Goal: Task Accomplishment & Management: Use online tool/utility

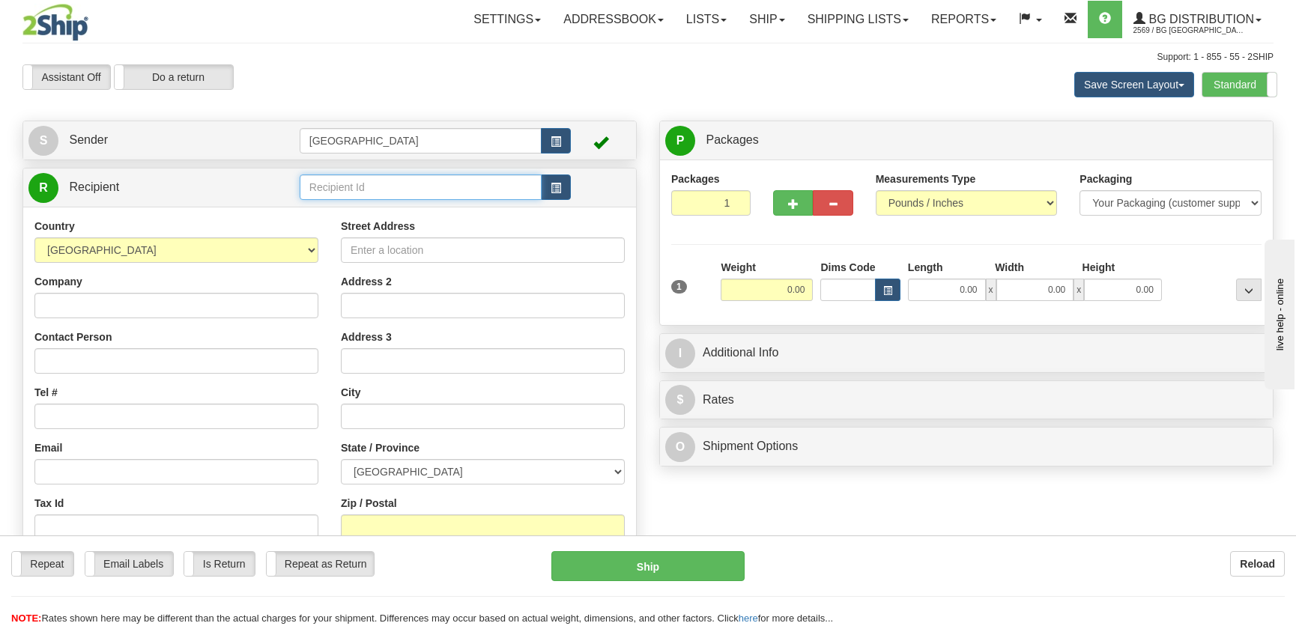
click at [382, 188] on input "text" at bounding box center [421, 187] width 242 height 25
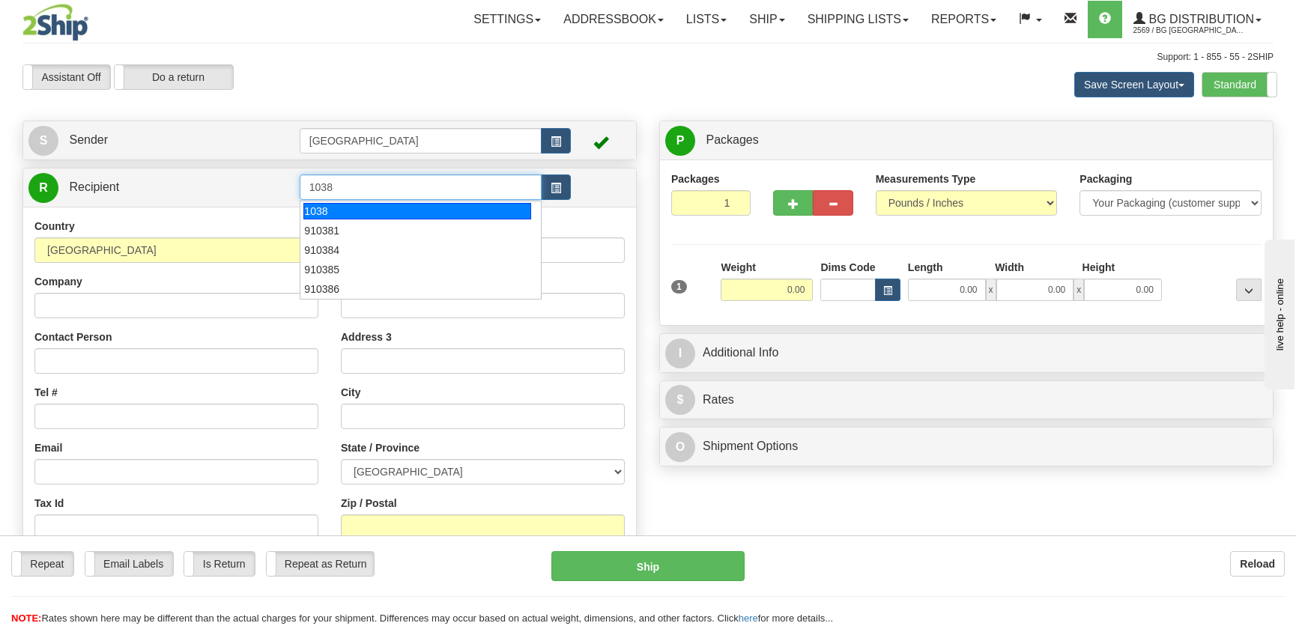
click at [351, 210] on div "1038" at bounding box center [416, 211] width 227 height 16
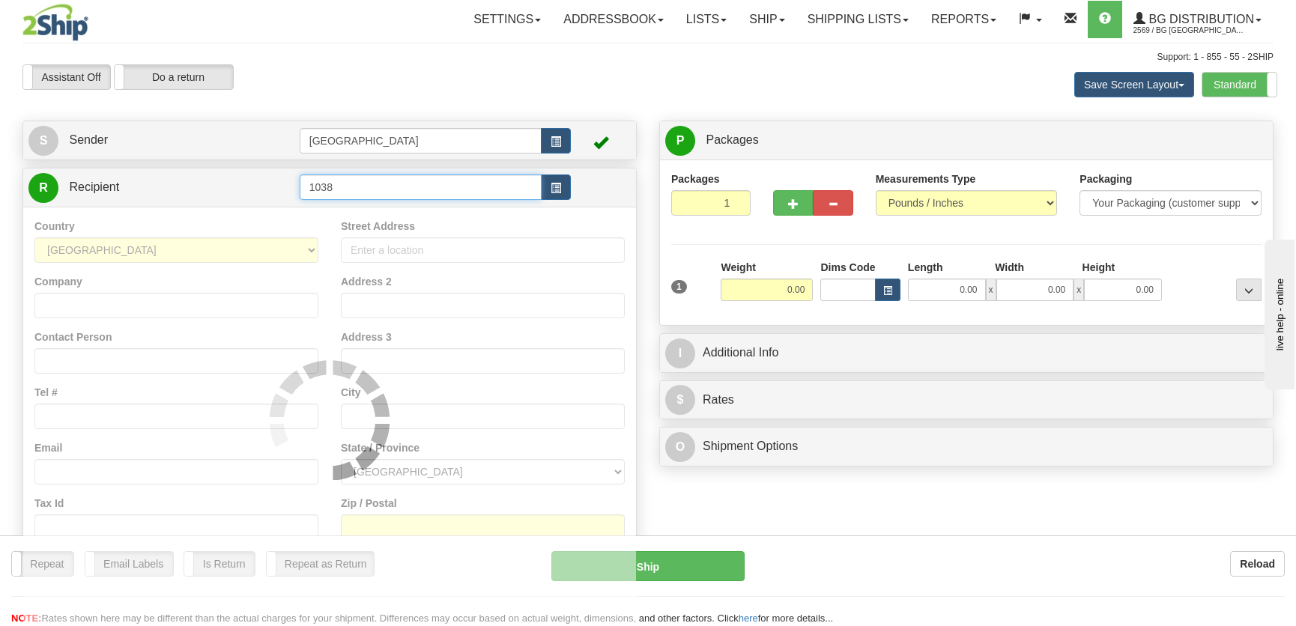
type input "1038"
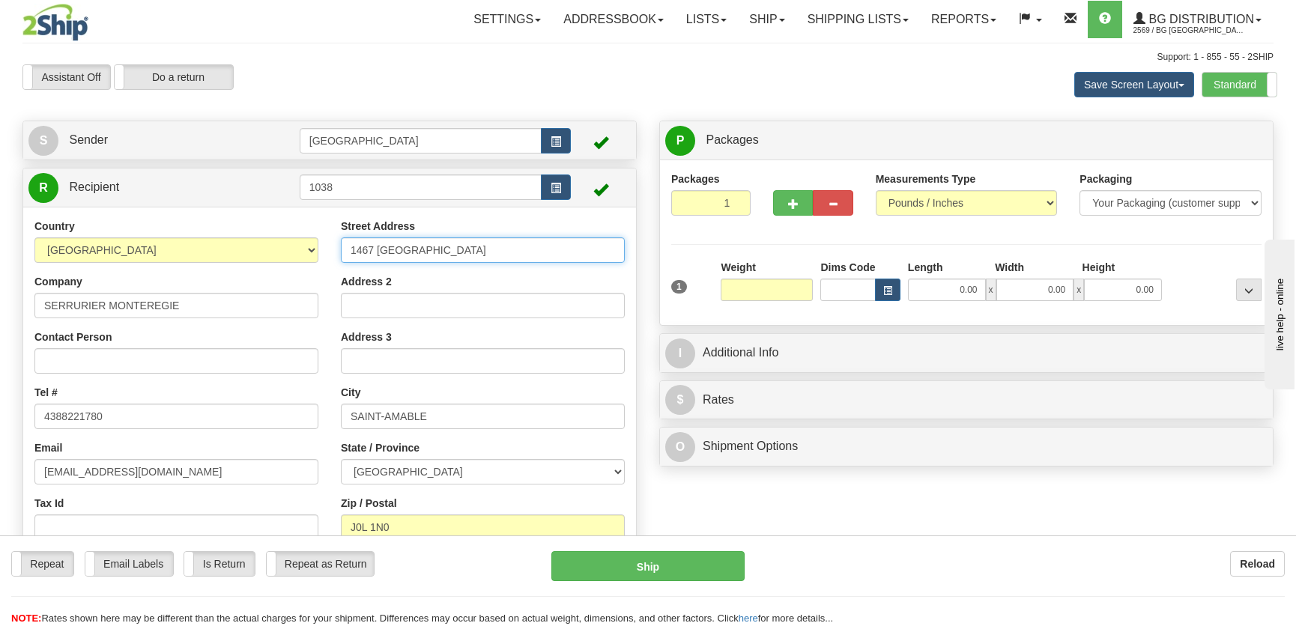
type input "0.00"
click at [397, 250] on input "1467 PARIS" at bounding box center [483, 249] width 284 height 25
click at [421, 249] on input "1467 PARIS" at bounding box center [483, 249] width 284 height 25
type input "1"
type input "756 st-jacques"
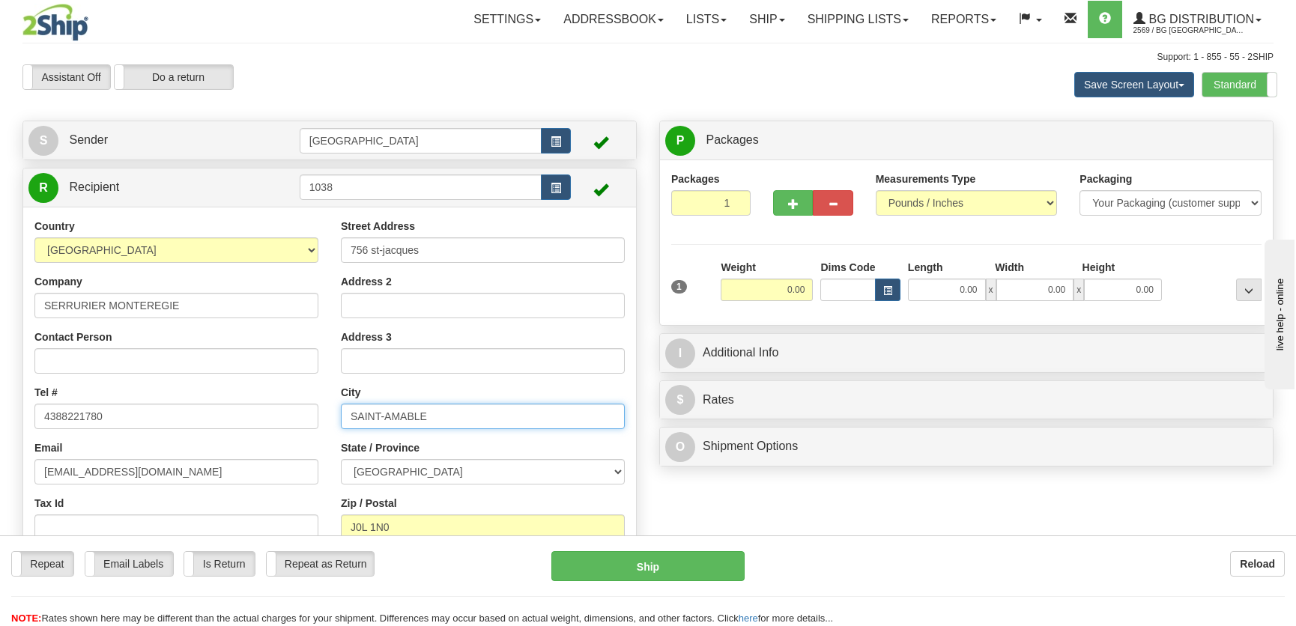
type input "Grabny"
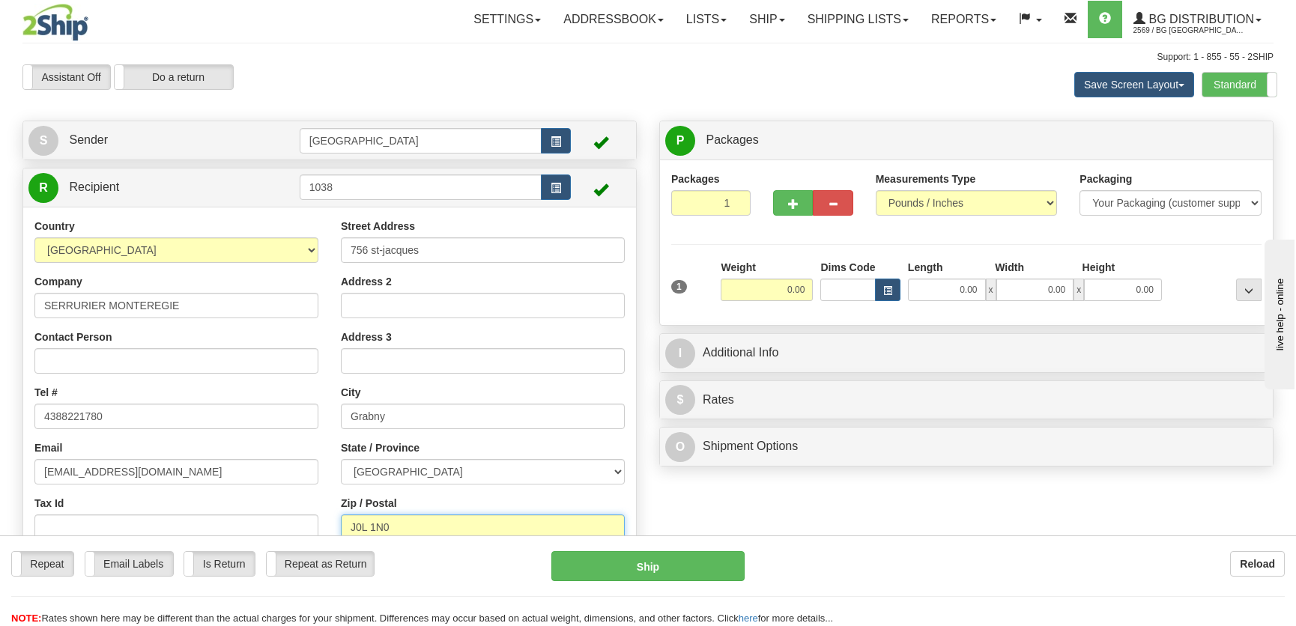
type input "J2G 3R4"
click at [373, 417] on input "Grabny" at bounding box center [483, 416] width 284 height 25
click at [377, 419] on input "Grany" at bounding box center [483, 416] width 284 height 25
click at [372, 416] on input "Grany" at bounding box center [483, 416] width 284 height 25
click at [401, 416] on input "Granby" at bounding box center [483, 416] width 284 height 25
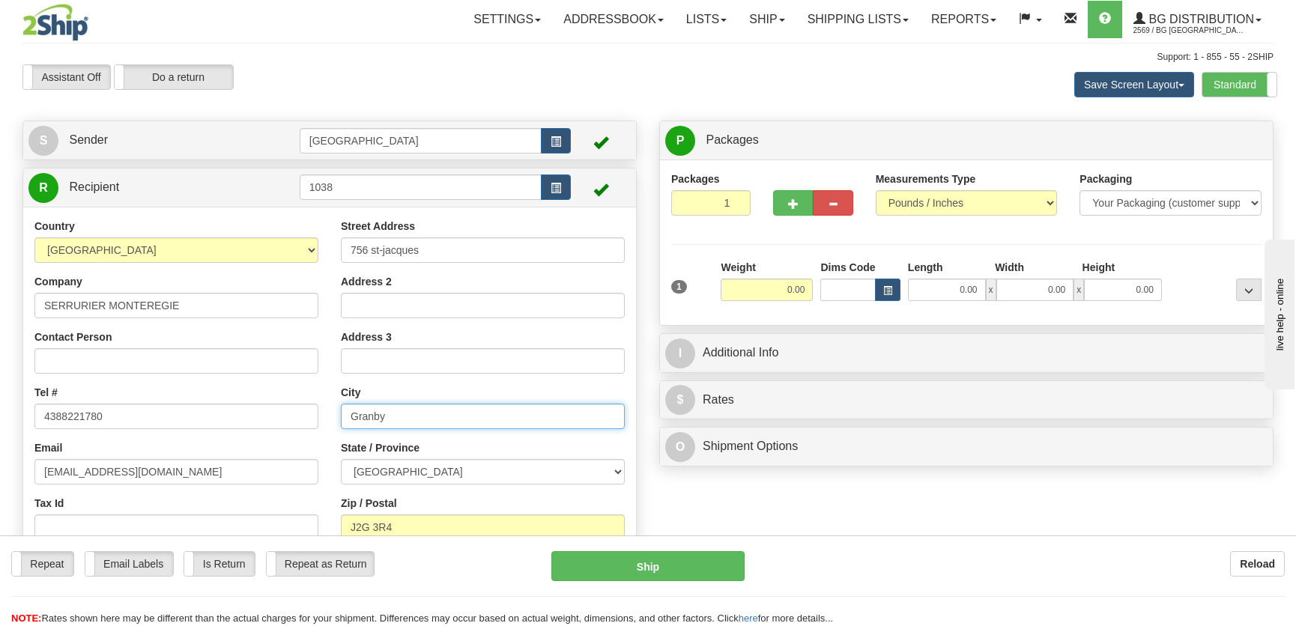
type input "Granby"
click at [431, 395] on div "City Granby" at bounding box center [483, 407] width 284 height 44
click at [771, 288] on input "0.00" at bounding box center [767, 290] width 92 height 22
type input "2.00"
click at [929, 283] on input "0.00" at bounding box center [947, 290] width 78 height 22
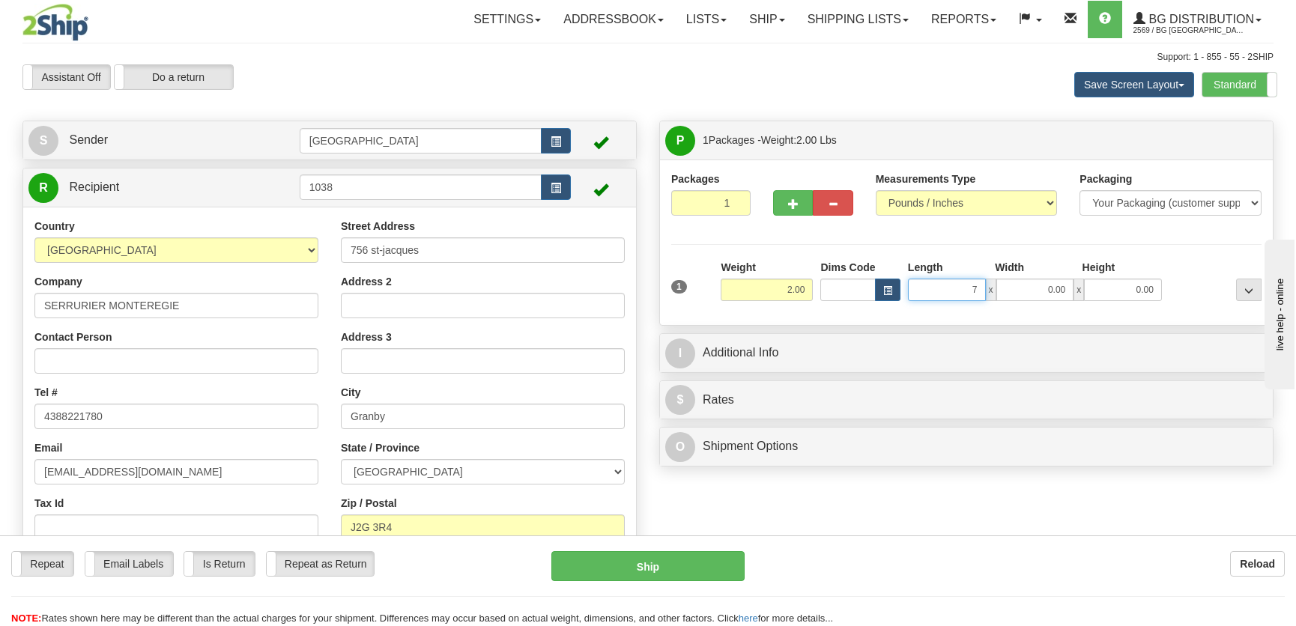
type input "7.00"
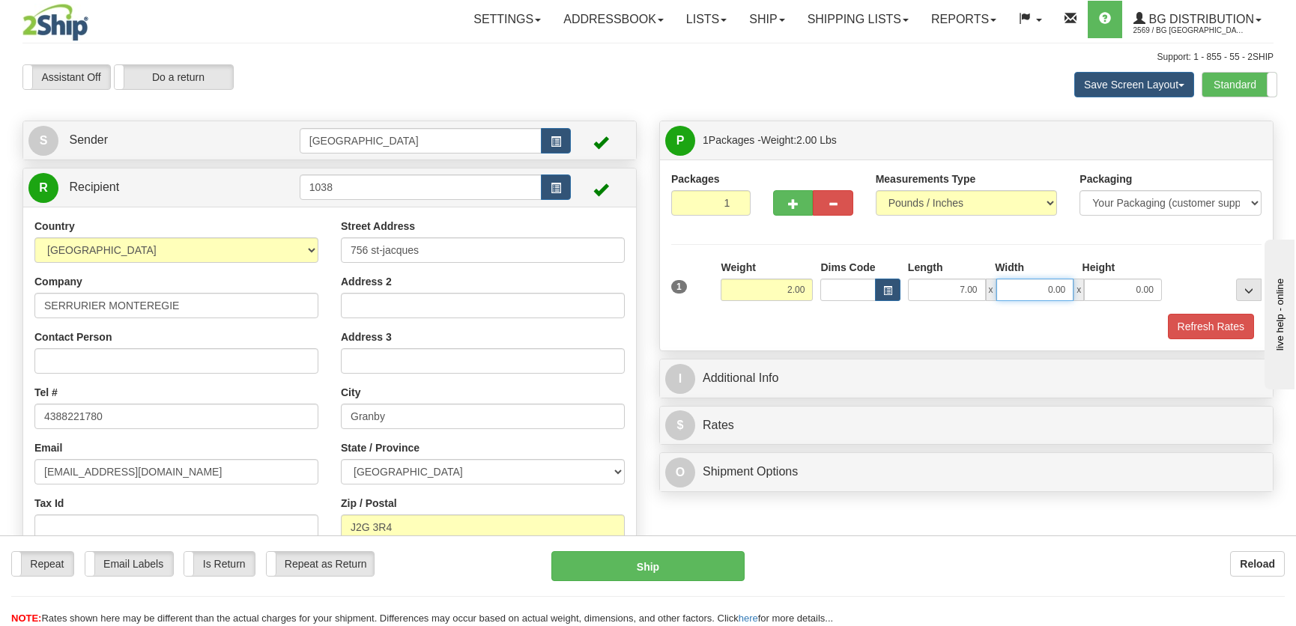
click at [1039, 294] on input "0.00" at bounding box center [1035, 290] width 78 height 22
type input "5.00"
click at [1122, 290] on input "0.00" at bounding box center [1123, 290] width 78 height 22
type input "5.00"
click at [1180, 325] on button "Refresh Rates" at bounding box center [1211, 326] width 86 height 25
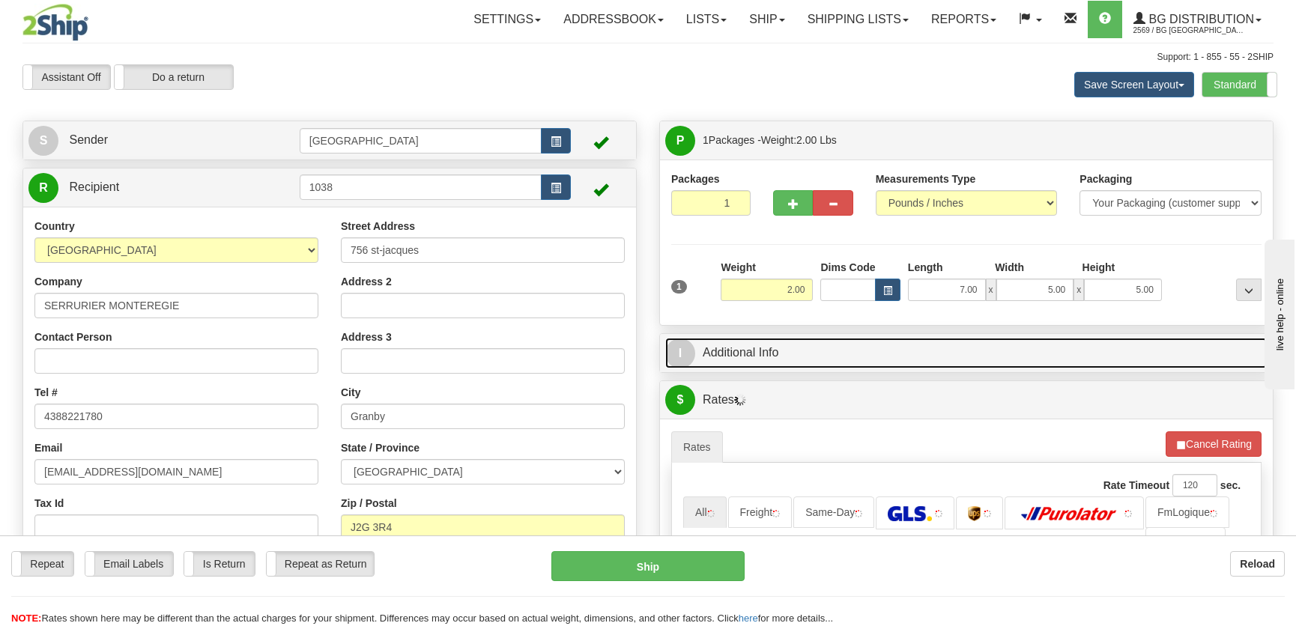
drag, startPoint x: 700, startPoint y: 363, endPoint x: 720, endPoint y: 353, distance: 22.1
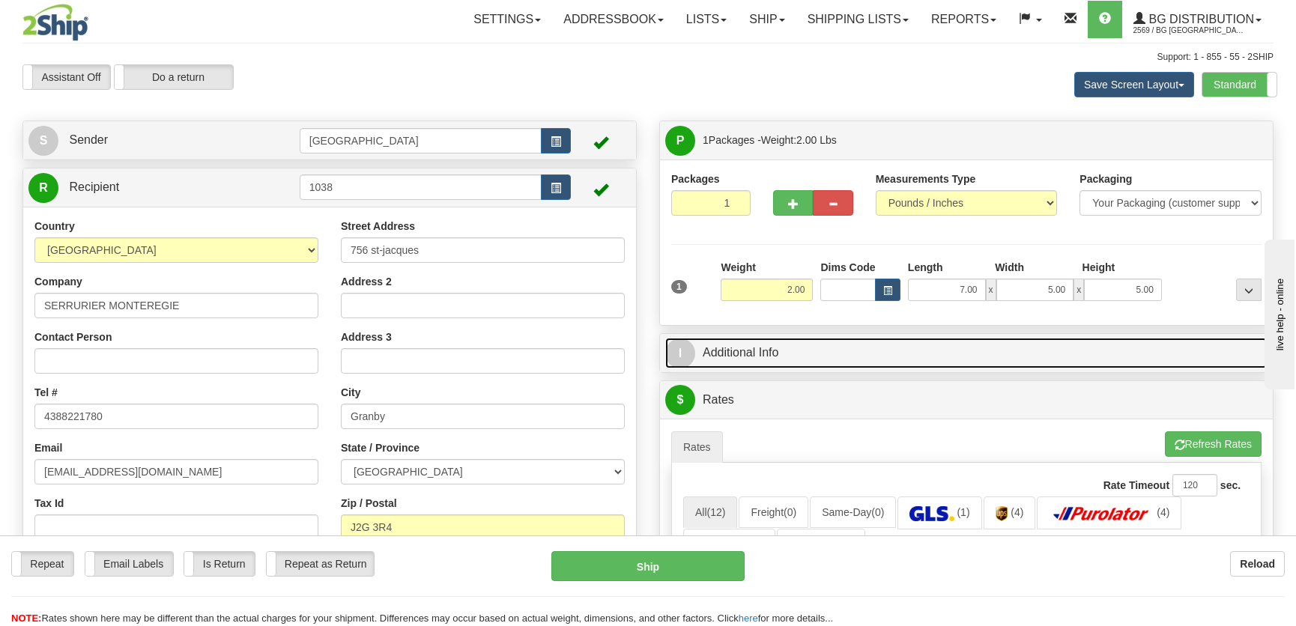
click at [739, 356] on link "I Additional Info" at bounding box center [966, 353] width 602 height 31
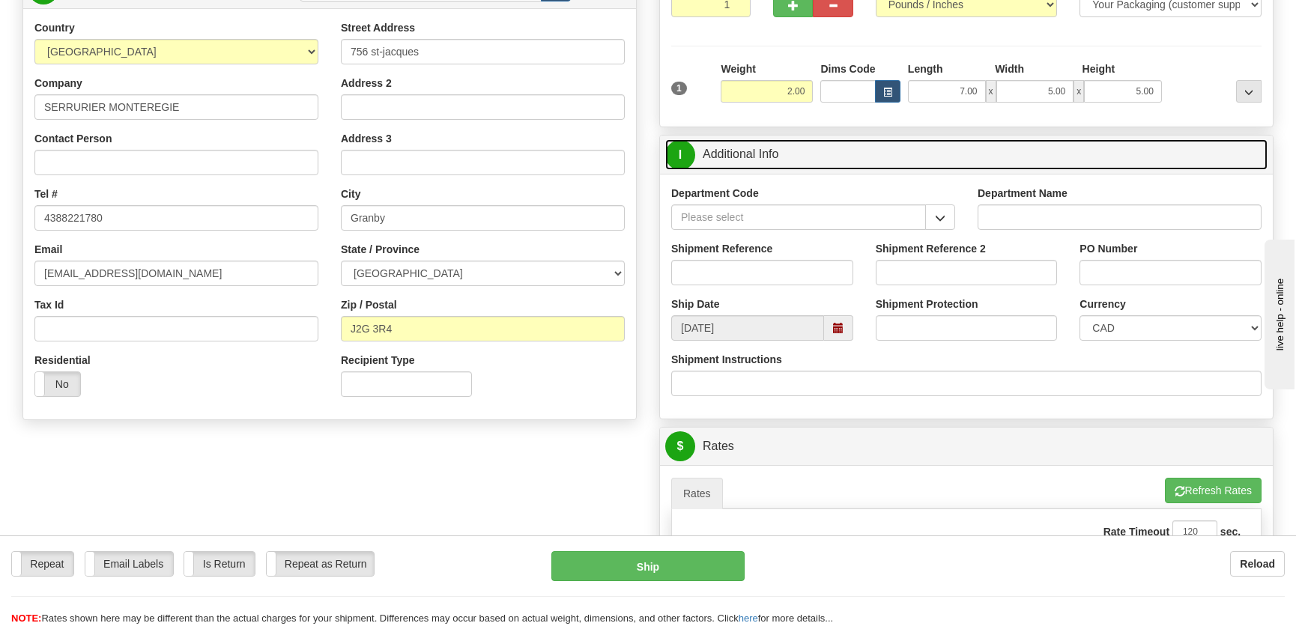
scroll to position [204, 0]
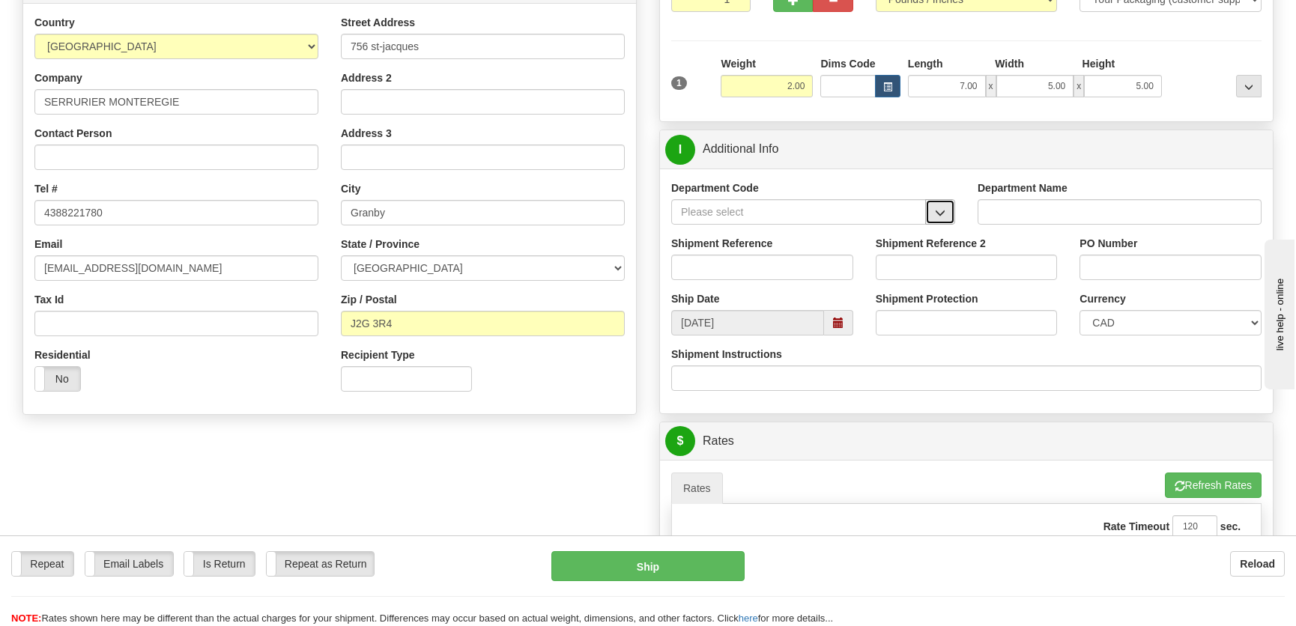
click at [933, 210] on button "button" at bounding box center [940, 211] width 30 height 25
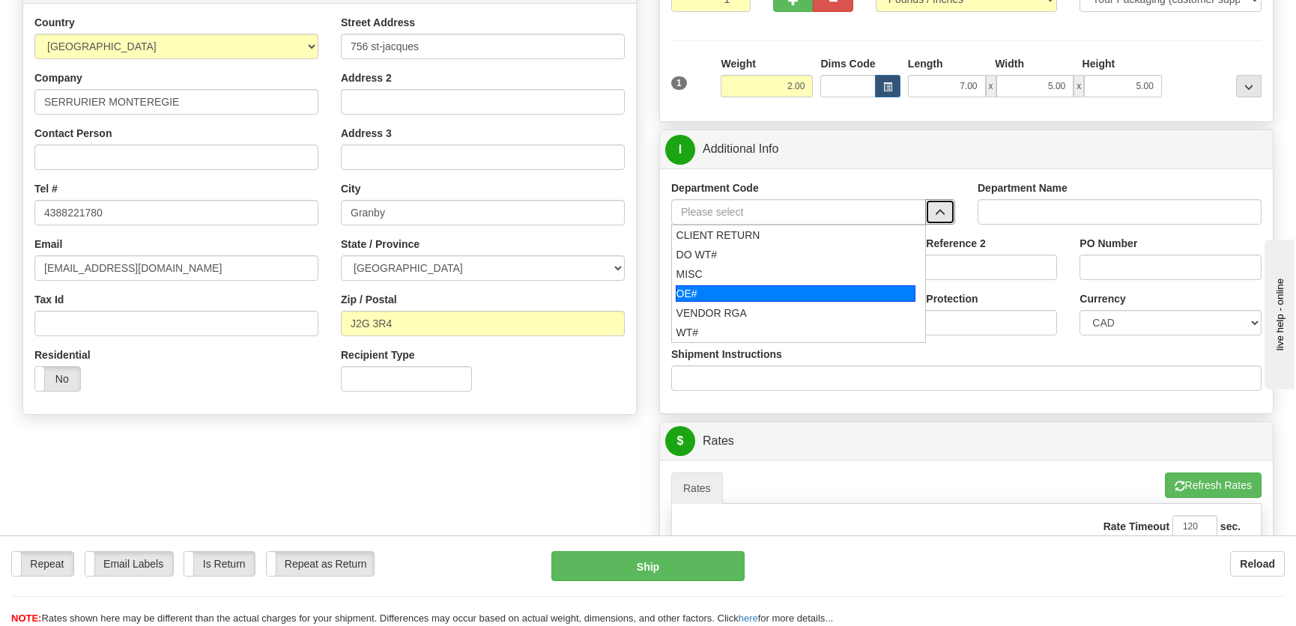
click at [724, 289] on div "OE#" at bounding box center [796, 293] width 240 height 16
type input "OE#"
type input "ORDERS"
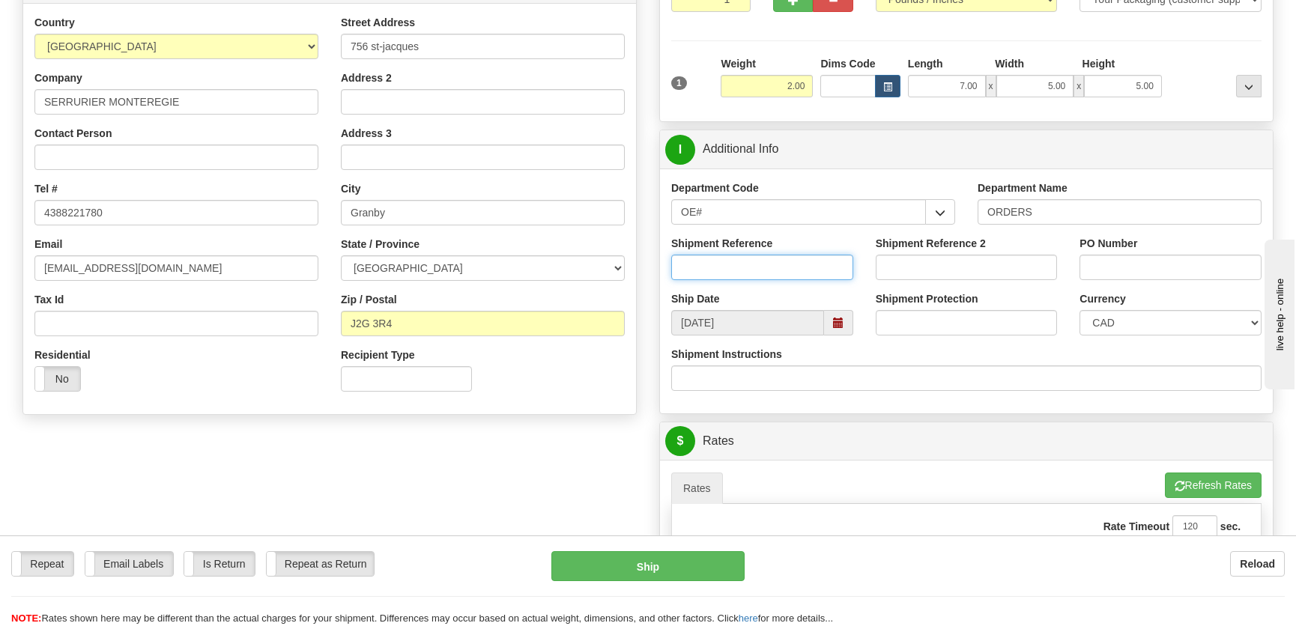
click at [727, 262] on input "Shipment Reference" at bounding box center [762, 267] width 182 height 25
type input "50322129-02"
click at [1102, 261] on input "PO Number" at bounding box center [1170, 267] width 182 height 25
type input "."
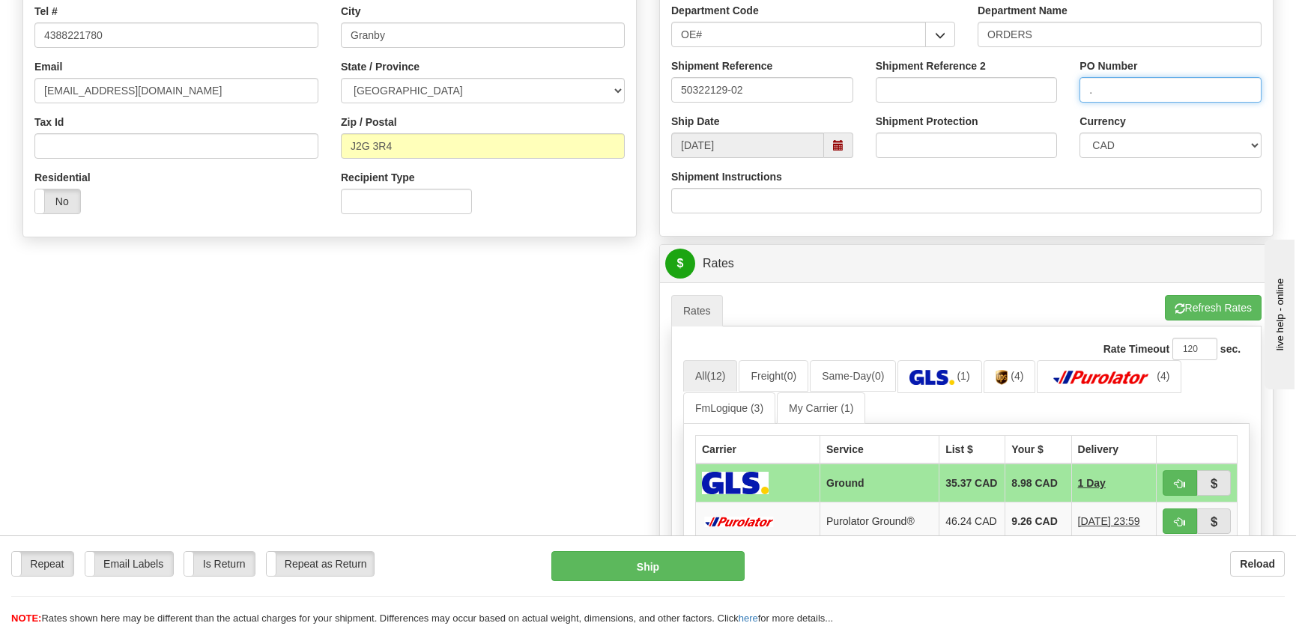
scroll to position [613, 0]
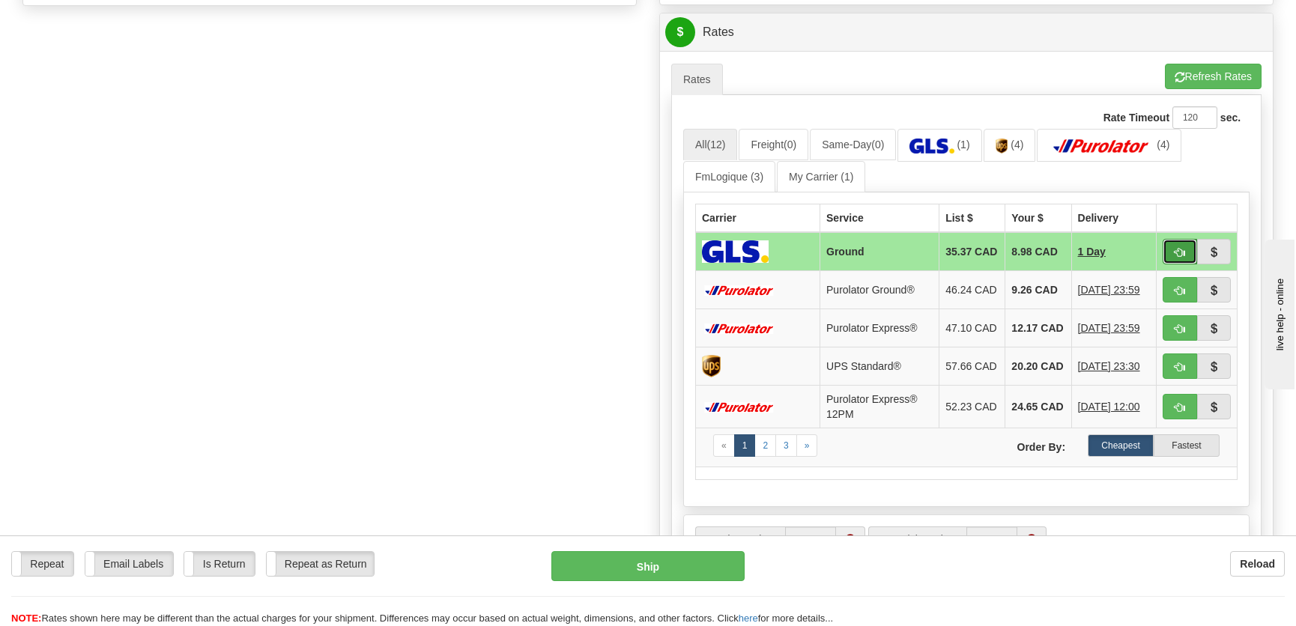
click at [1175, 252] on span "button" at bounding box center [1179, 253] width 10 height 10
type input "1"
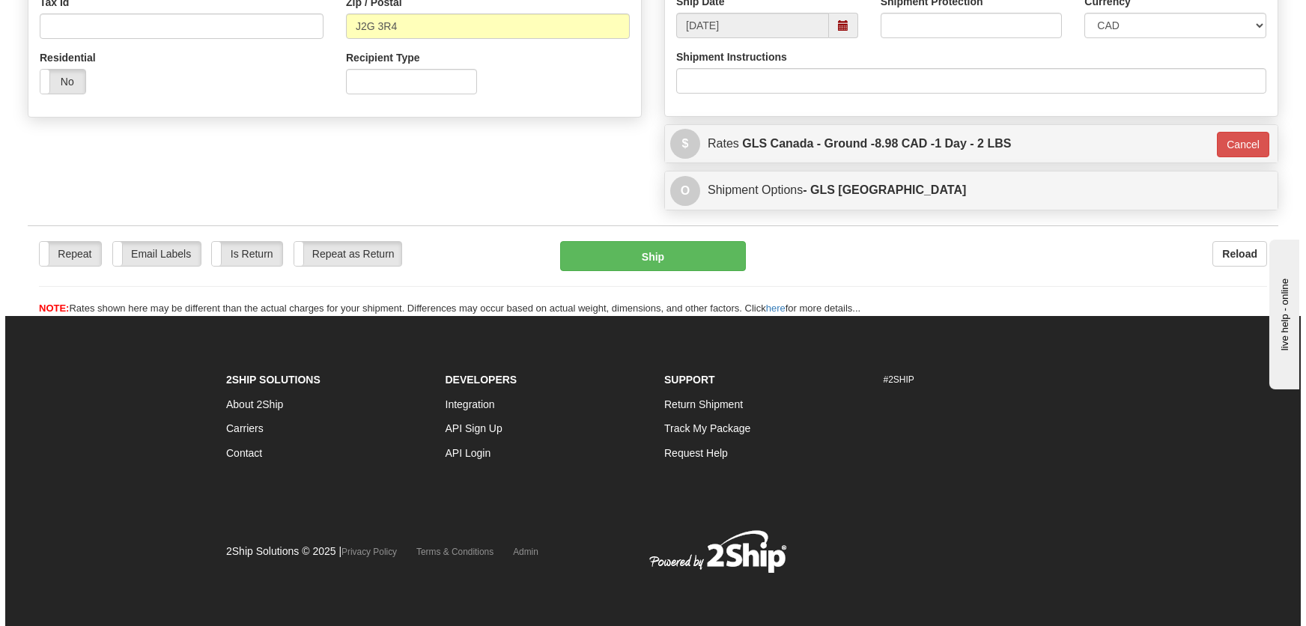
scroll to position [501, 0]
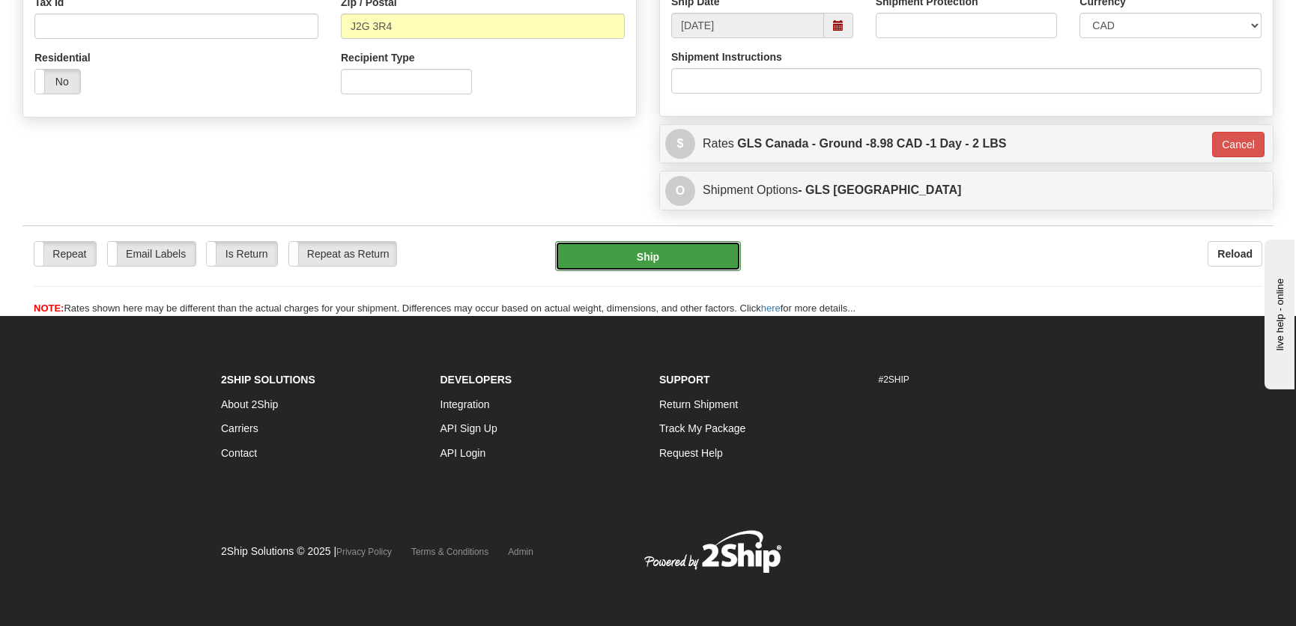
click at [646, 256] on button "Ship" at bounding box center [648, 256] width 186 height 30
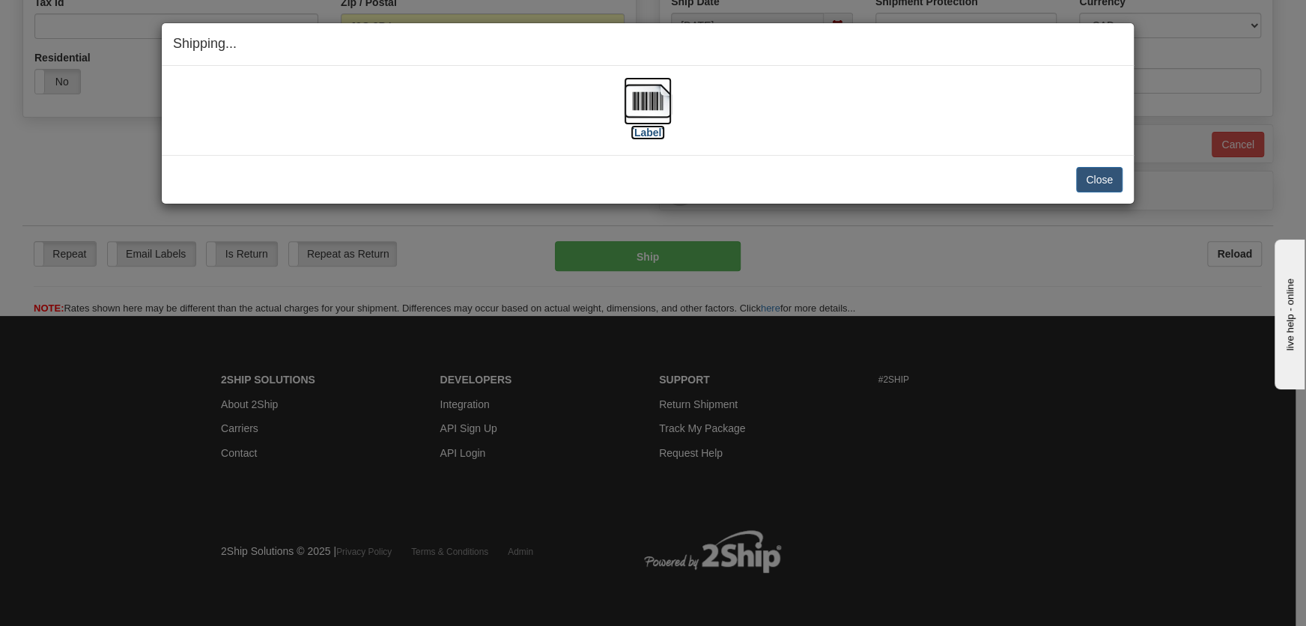
click at [651, 133] on label "[Label]" at bounding box center [648, 132] width 34 height 15
click at [1094, 179] on button "Close" at bounding box center [1099, 179] width 46 height 25
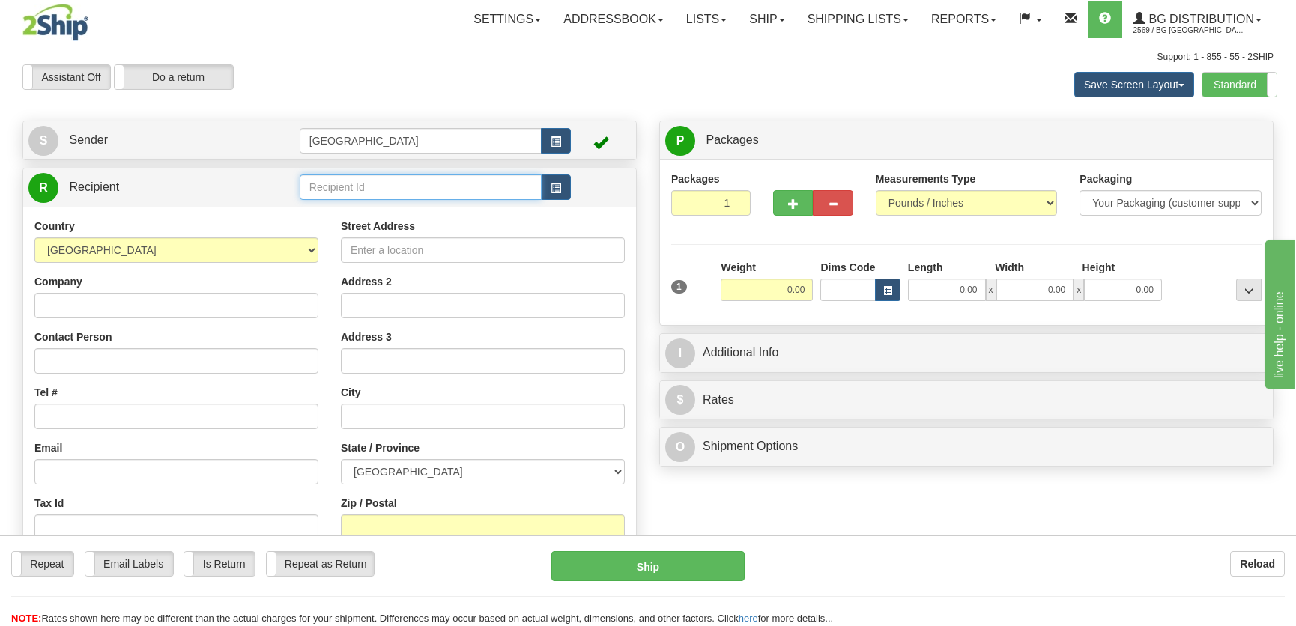
click at [430, 185] on input "text" at bounding box center [421, 187] width 242 height 25
click at [351, 215] on div "4035" at bounding box center [416, 211] width 227 height 16
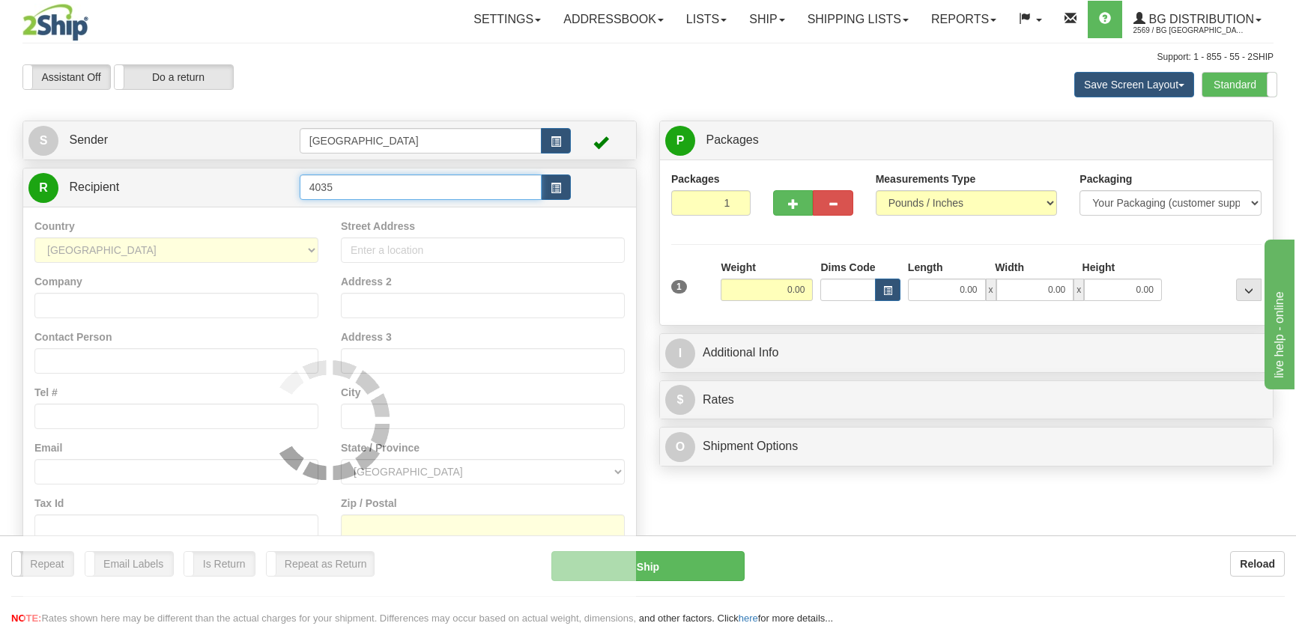
type input "4035"
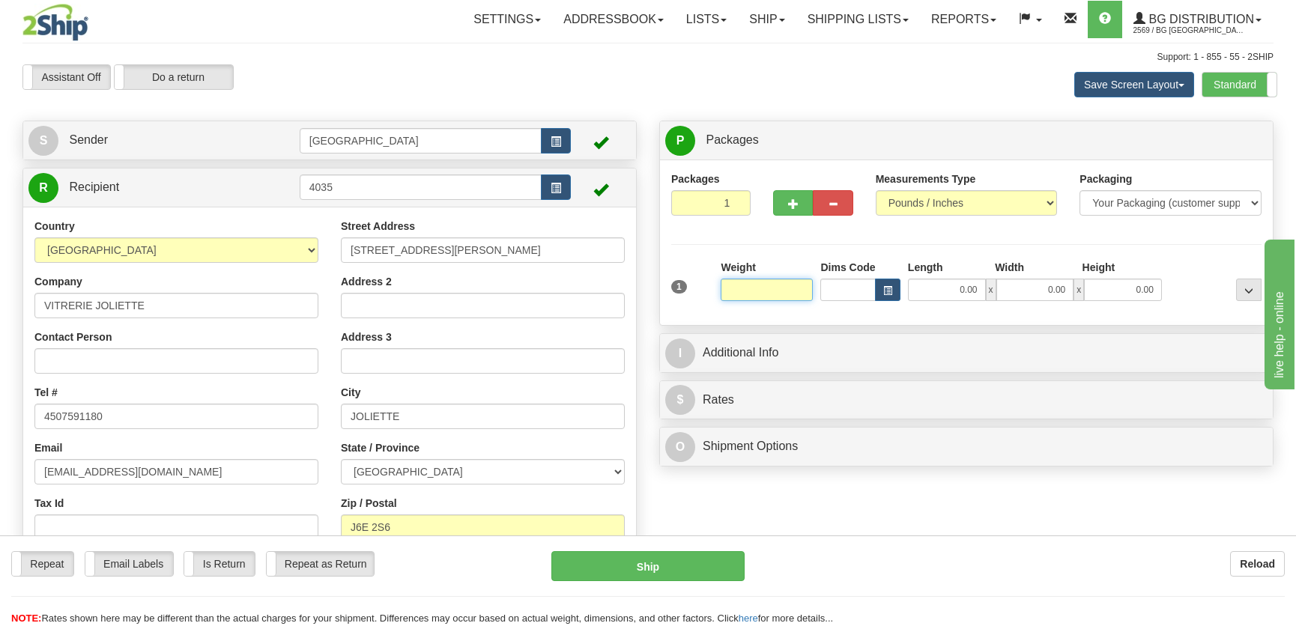
click at [774, 289] on input "text" at bounding box center [767, 290] width 92 height 22
type input "15.00"
click at [944, 285] on input "0.00" at bounding box center [947, 290] width 78 height 22
type input "21.00"
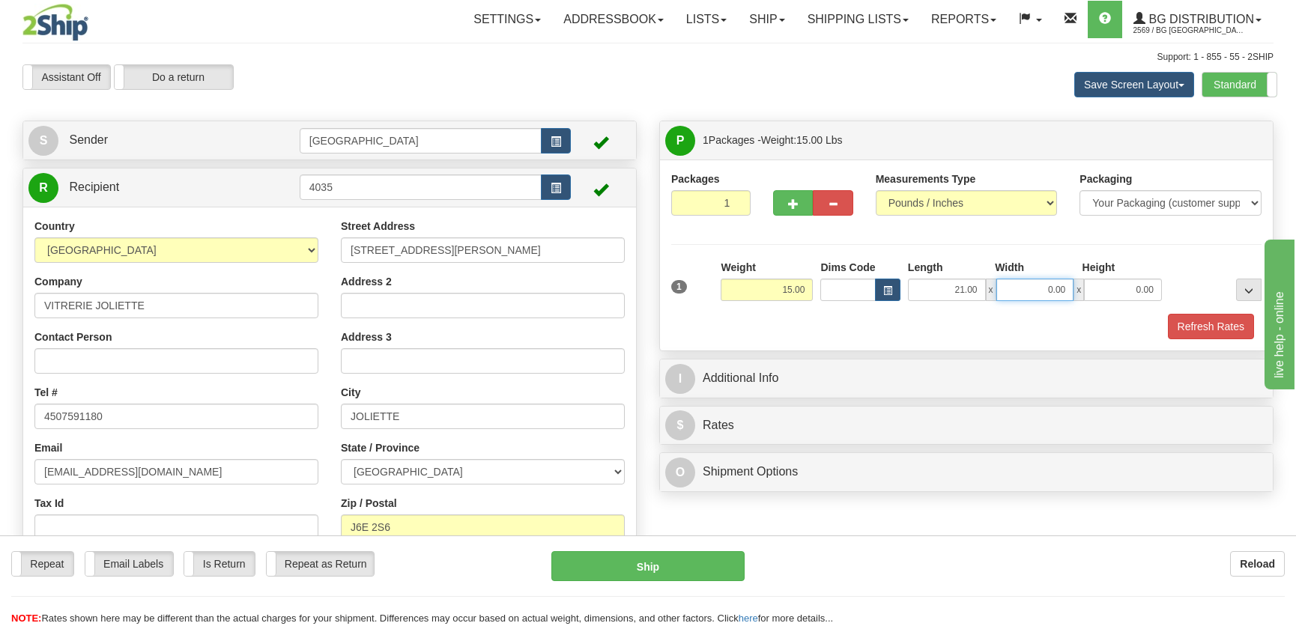
click at [1029, 297] on input "0.00" at bounding box center [1035, 290] width 78 height 22
type input "5.00"
click at [1140, 288] on input "0.00" at bounding box center [1123, 290] width 78 height 22
type input "4.00"
click at [1201, 328] on button "Refresh Rates" at bounding box center [1211, 326] width 86 height 25
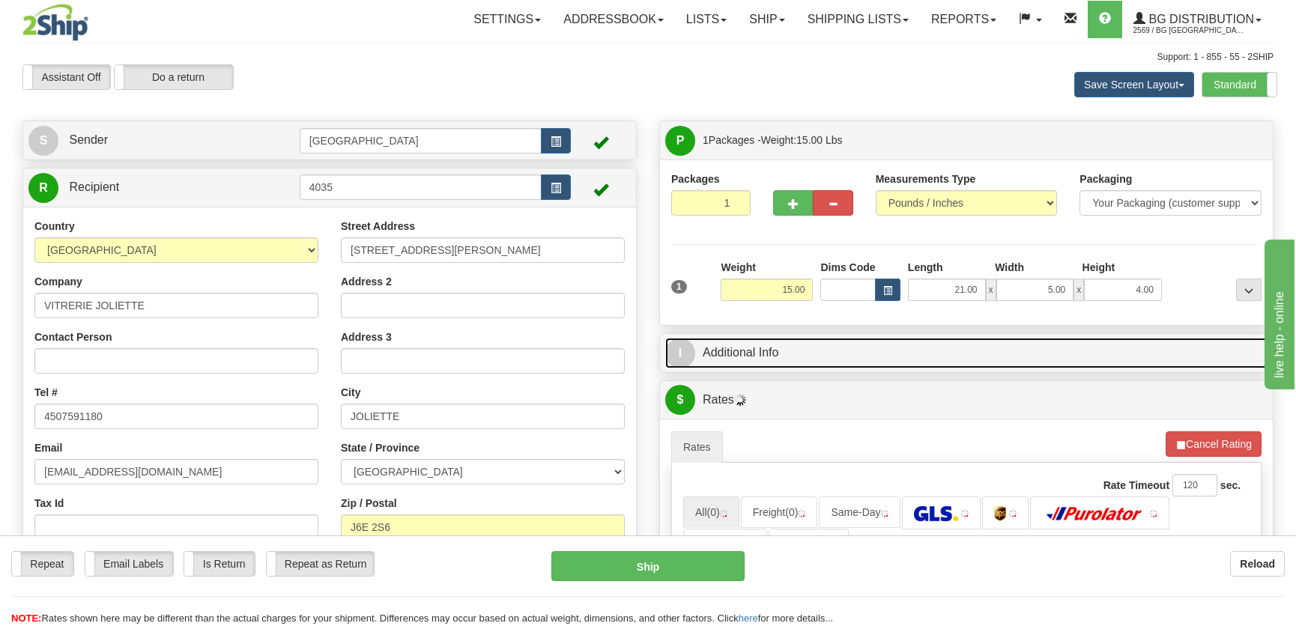
click at [696, 358] on link "I Additional Info" at bounding box center [966, 353] width 602 height 31
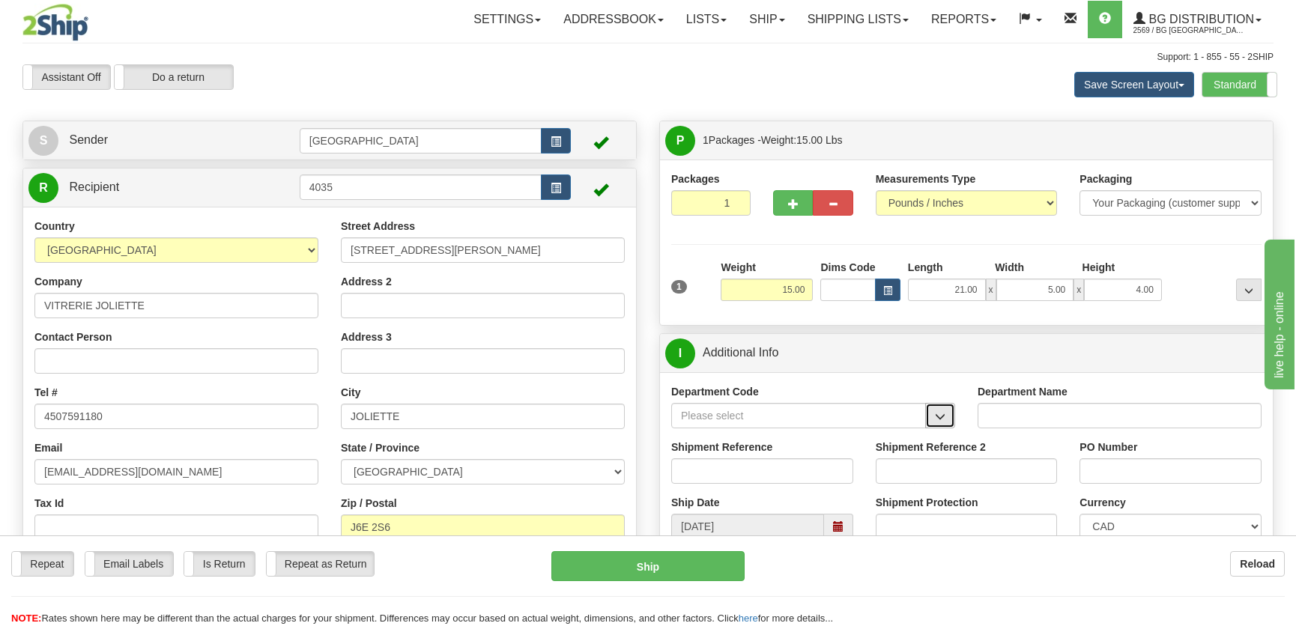
click at [951, 415] on button "button" at bounding box center [940, 415] width 30 height 25
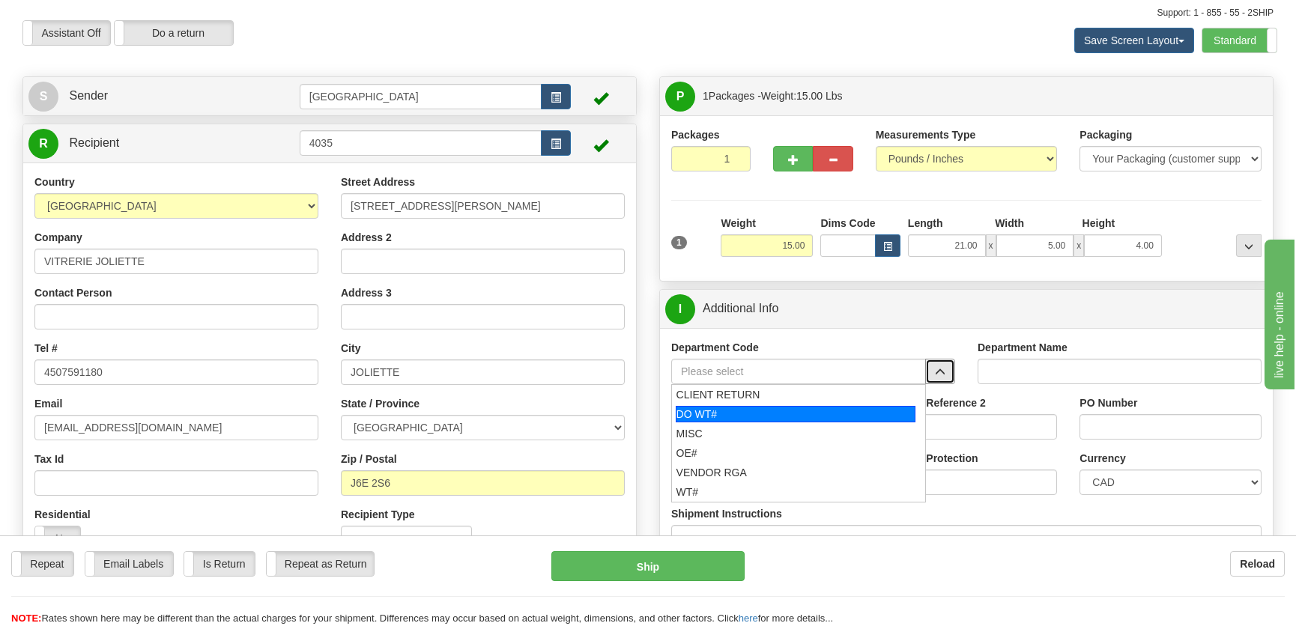
scroll to position [67, 0]
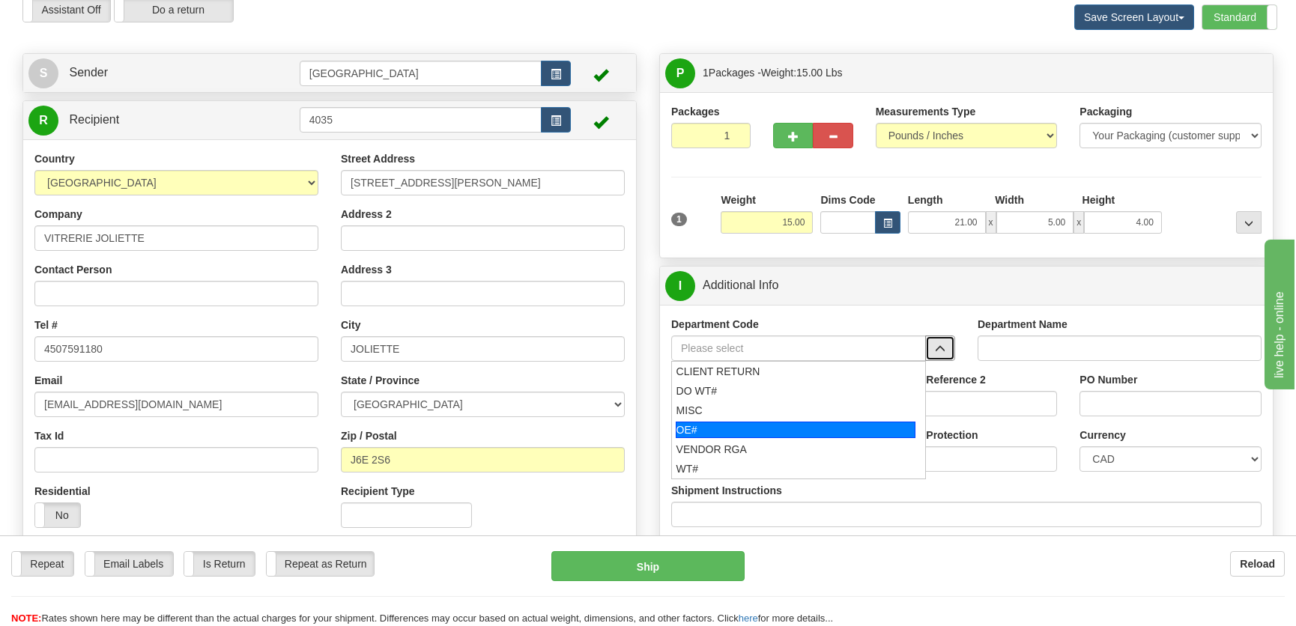
click at [732, 423] on div "OE#" at bounding box center [796, 430] width 240 height 16
type input "OE#"
type input "ORDERS"
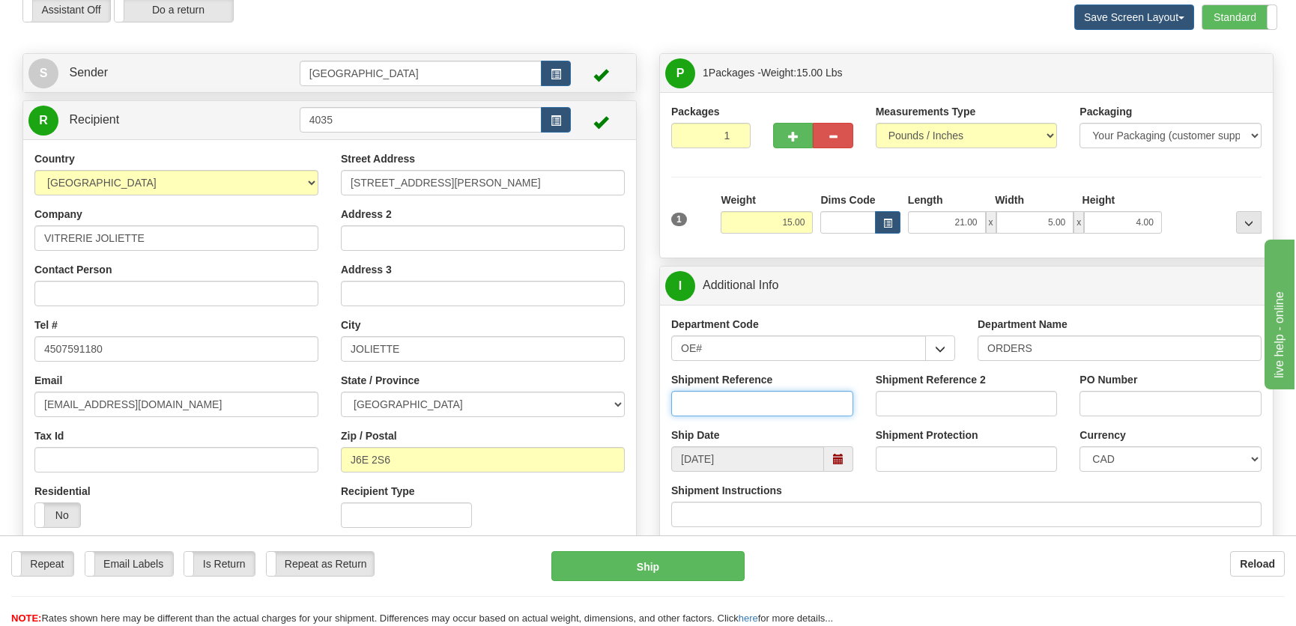
click at [737, 396] on input "Shipment Reference" at bounding box center [762, 403] width 182 height 25
type input "50321455-00"
click at [1124, 407] on input "PO Number" at bounding box center [1170, 403] width 182 height 25
type input "."
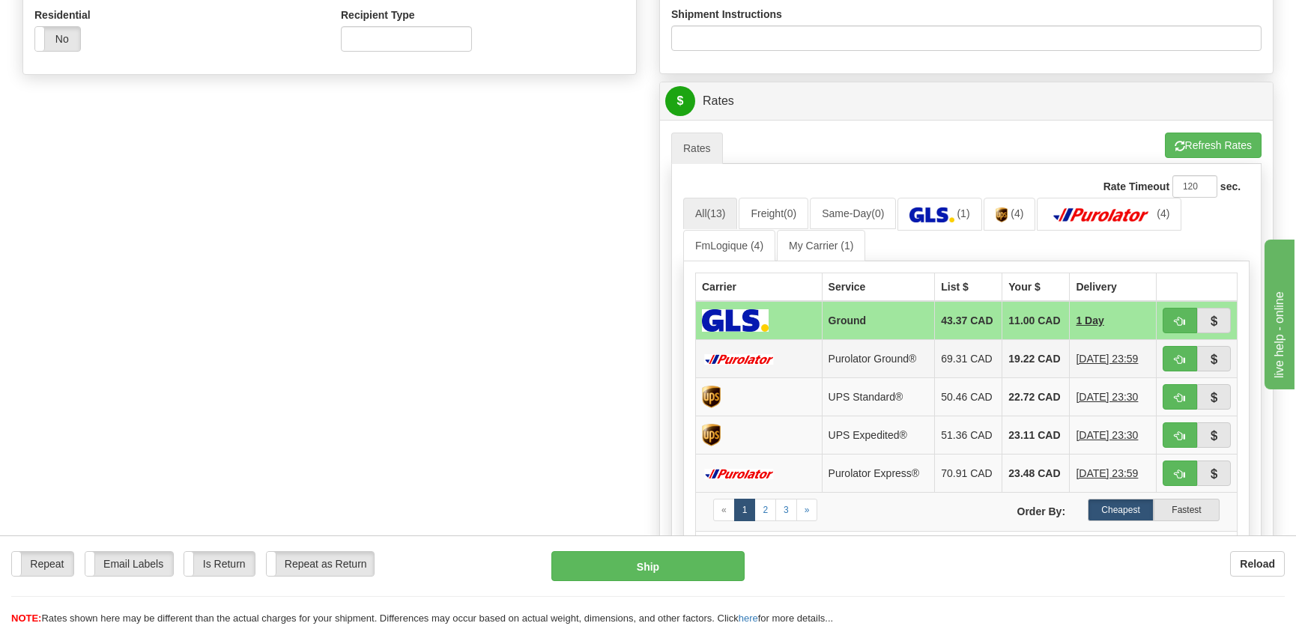
scroll to position [545, 0]
click at [1176, 363] on span "button" at bounding box center [1179, 359] width 10 height 10
type input "260"
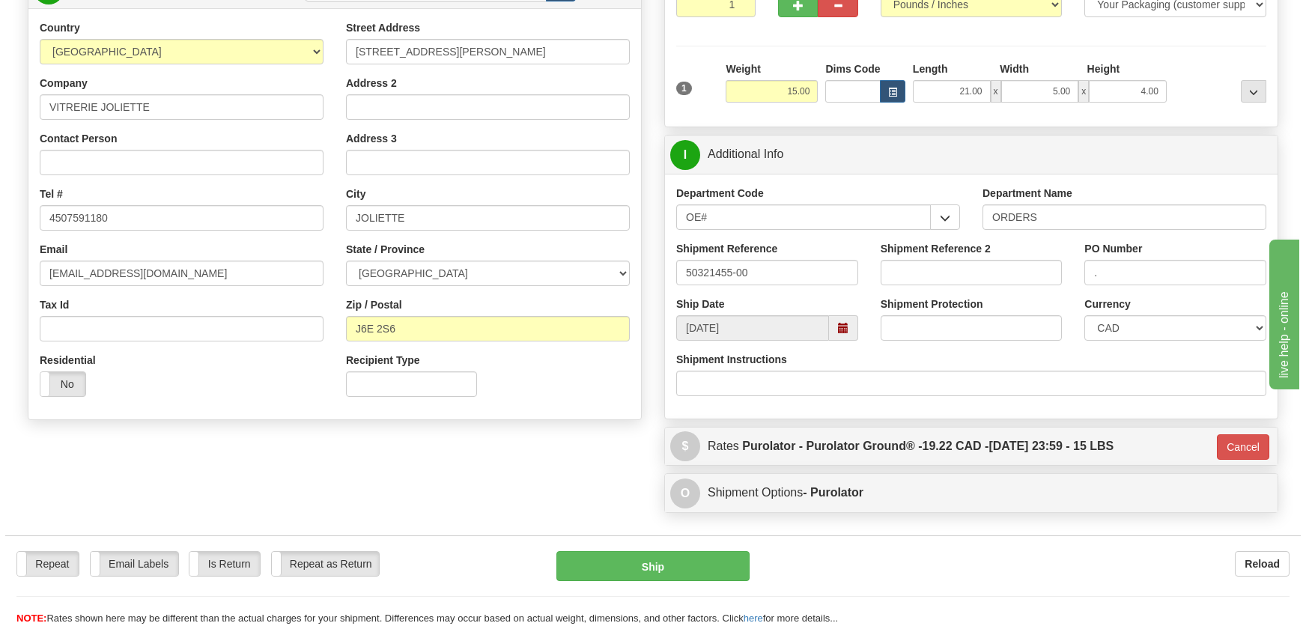
scroll to position [204, 0]
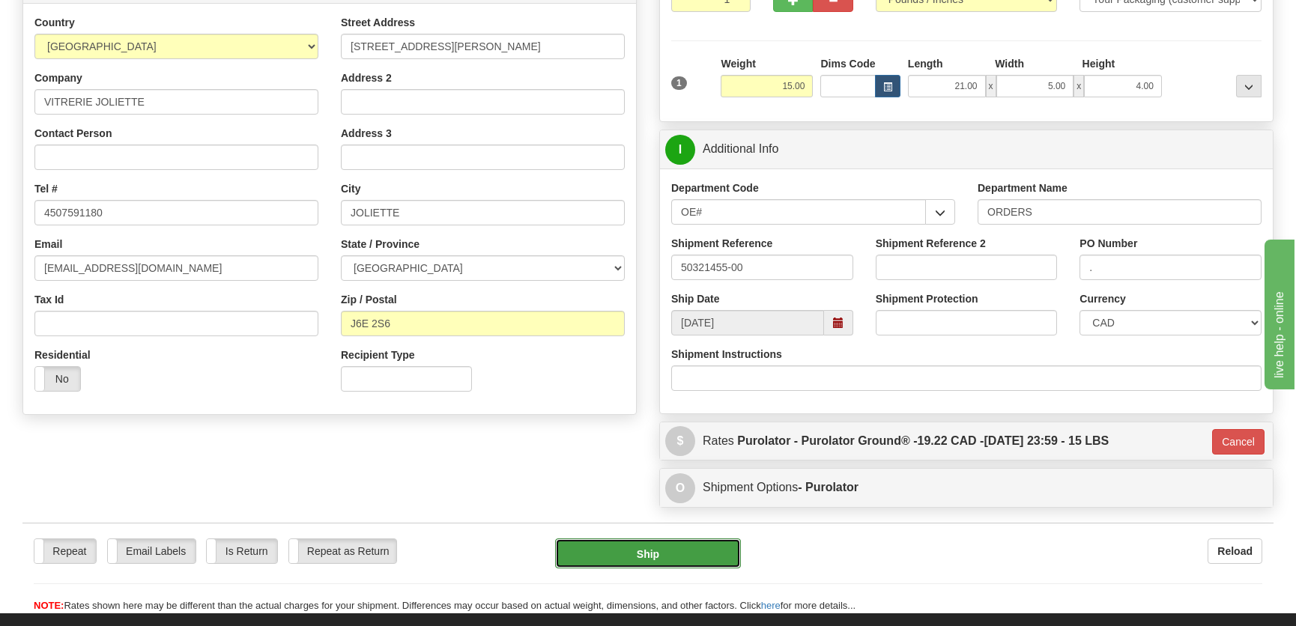
click at [643, 558] on button "Ship" at bounding box center [648, 554] width 186 height 30
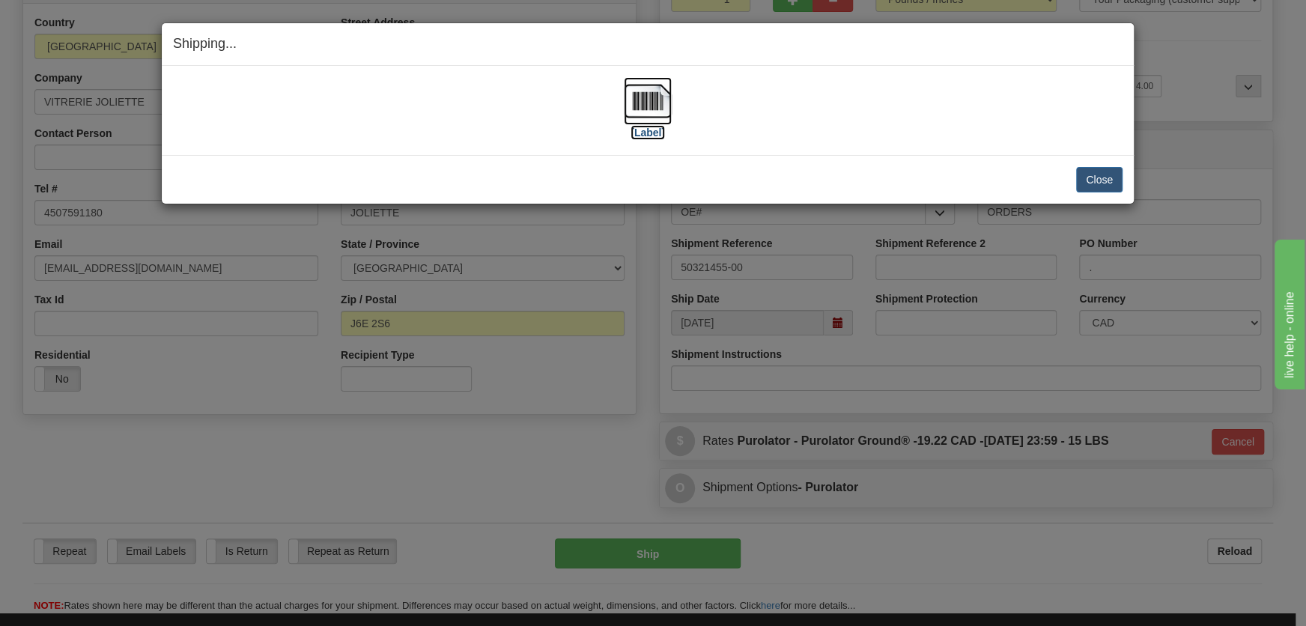
click at [654, 130] on label "[Label]" at bounding box center [648, 132] width 34 height 15
click at [1098, 179] on button "Close" at bounding box center [1099, 179] width 46 height 25
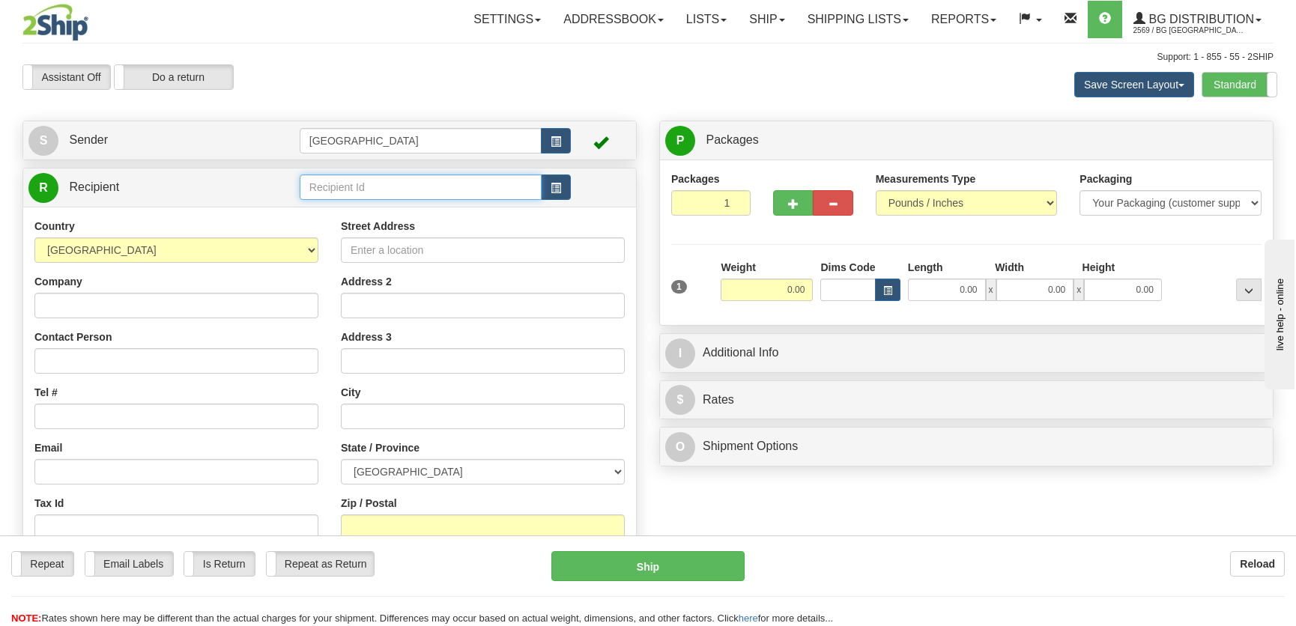
click at [423, 186] on input "text" at bounding box center [421, 187] width 242 height 25
click at [378, 211] on div "1180" at bounding box center [416, 211] width 227 height 16
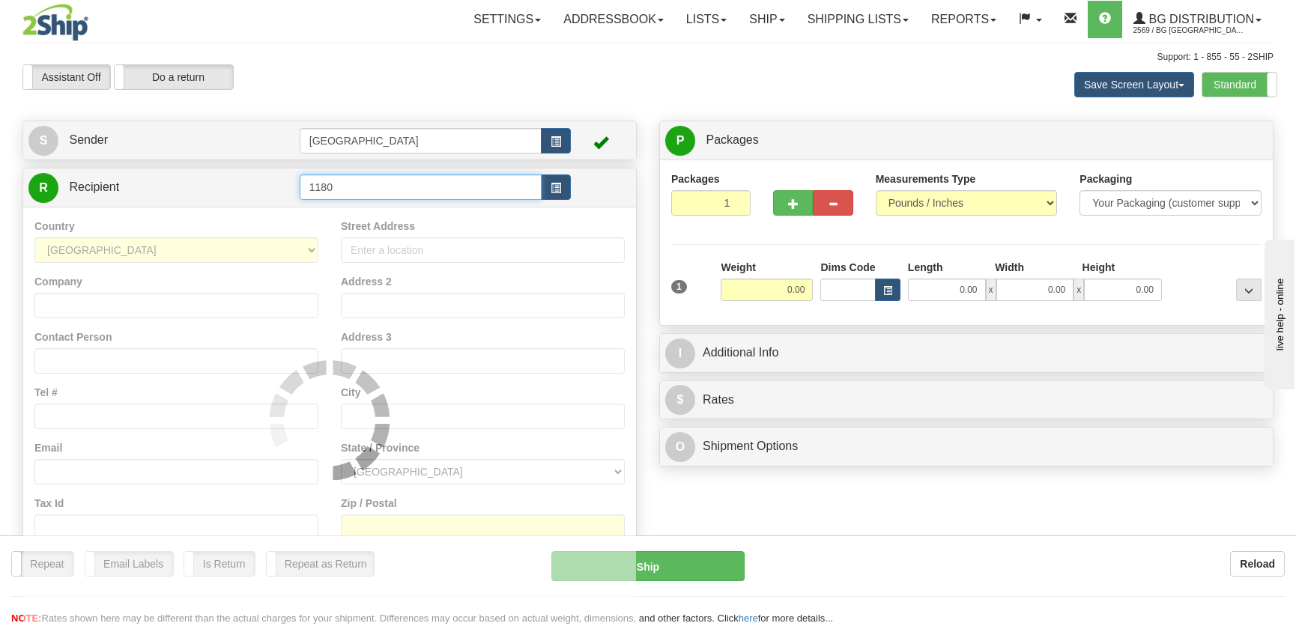
type input "1180"
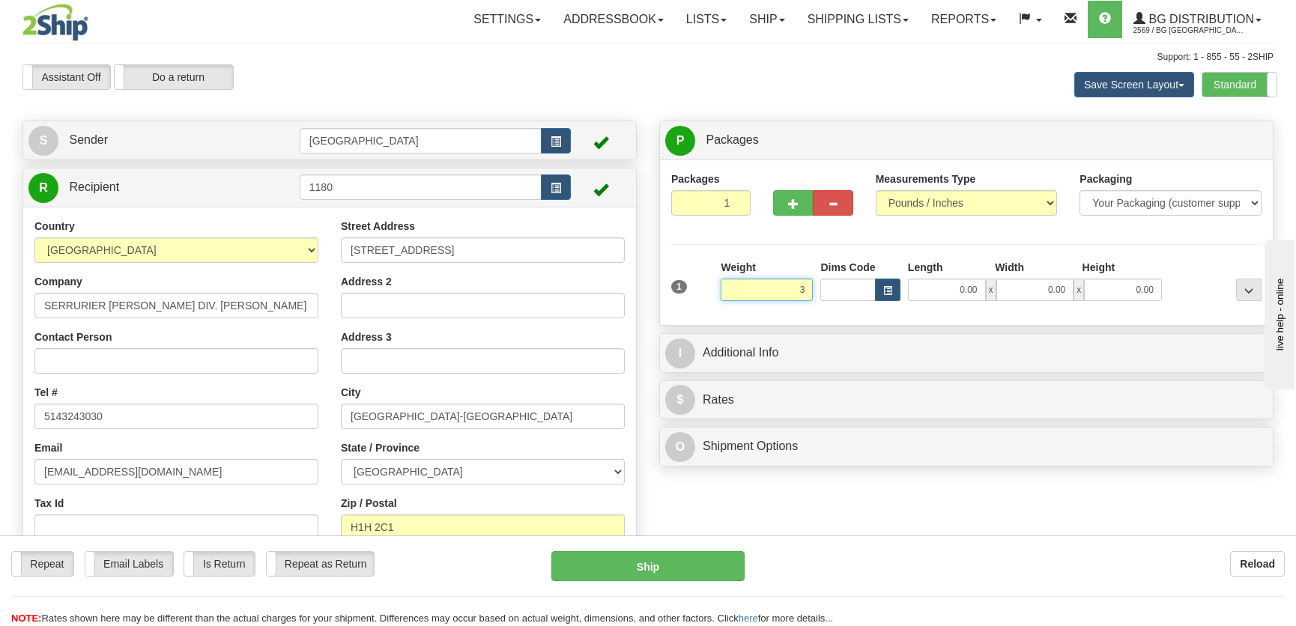
type input "3.00"
click at [978, 291] on input "0.00" at bounding box center [947, 290] width 78 height 22
type input "7.00"
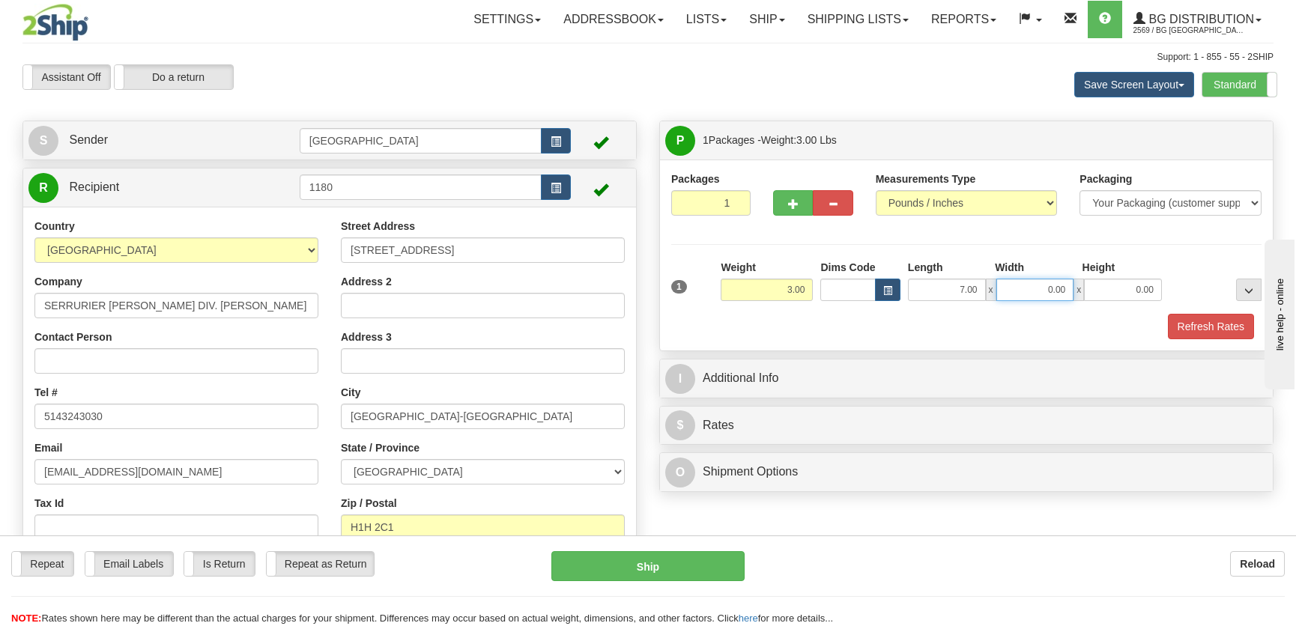
click at [1044, 294] on input "0.00" at bounding box center [1035, 290] width 78 height 22
type input "5.00"
click at [1129, 288] on input "0.00" at bounding box center [1123, 290] width 78 height 22
type input "4"
type input "5.00"
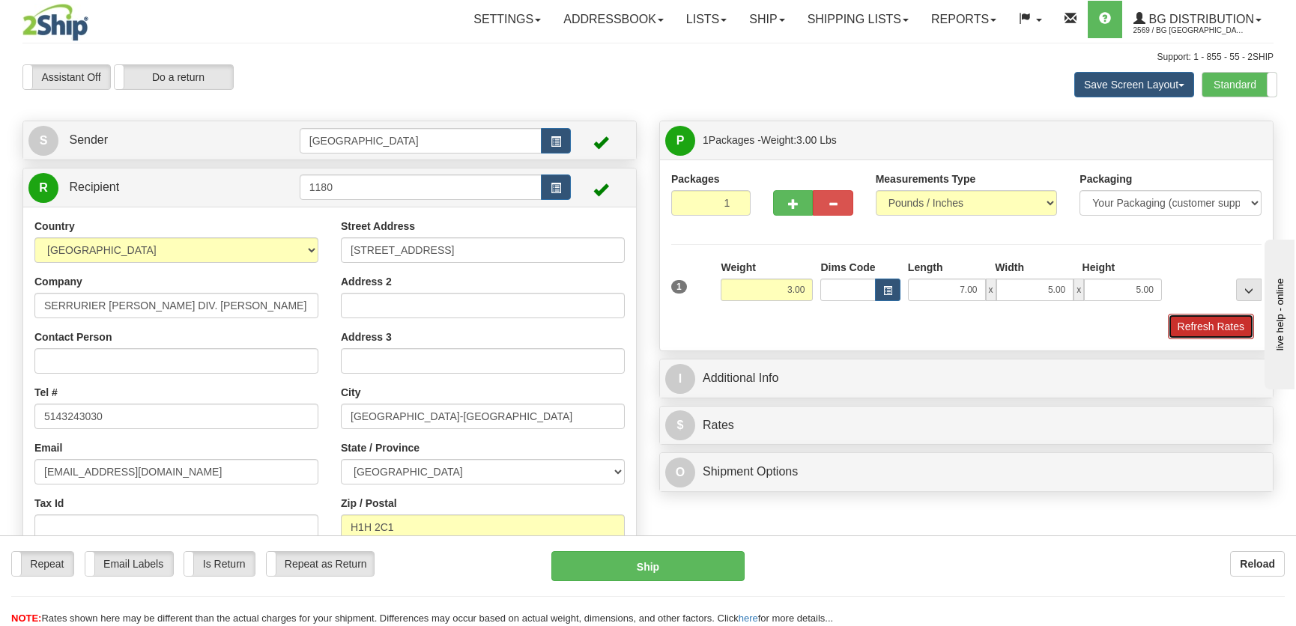
click at [1200, 324] on button "Refresh Rates" at bounding box center [1211, 326] width 86 height 25
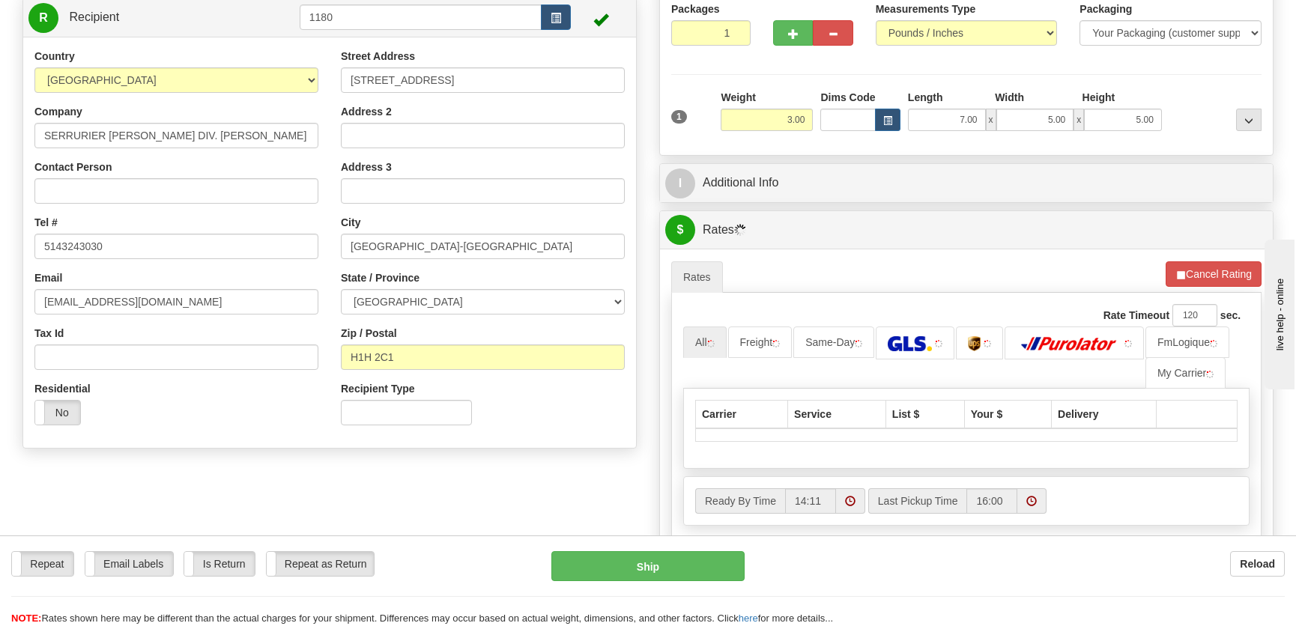
scroll to position [272, 0]
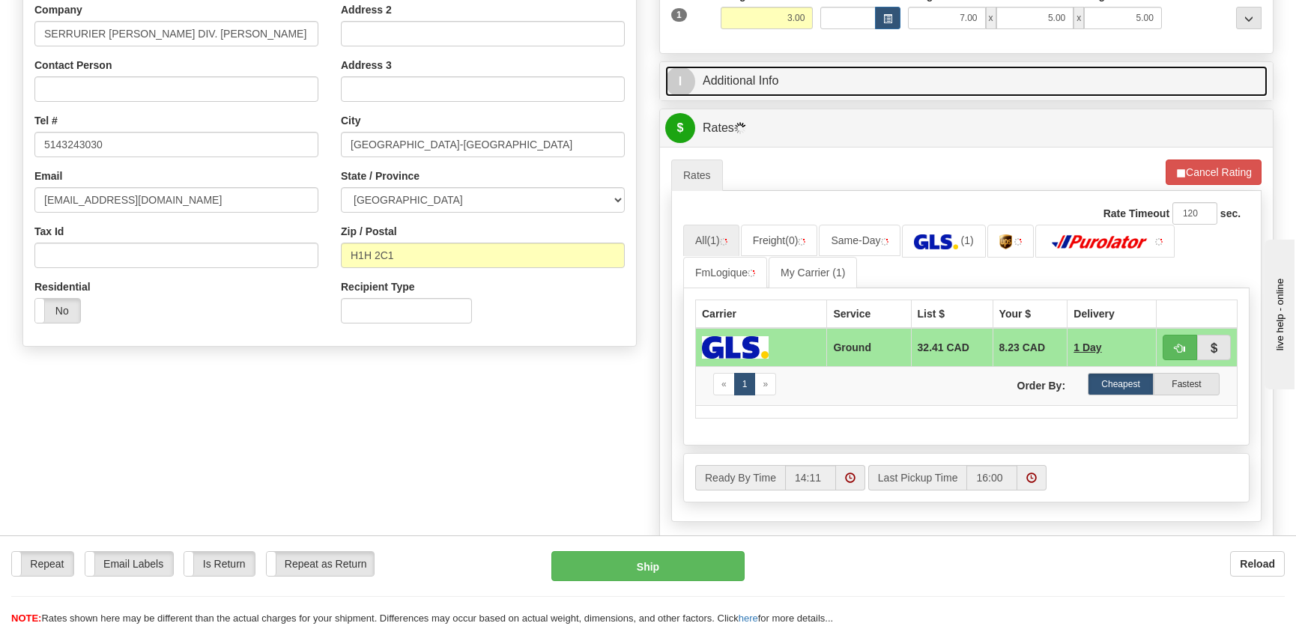
click at [734, 81] on link "I Additional Info" at bounding box center [966, 81] width 602 height 31
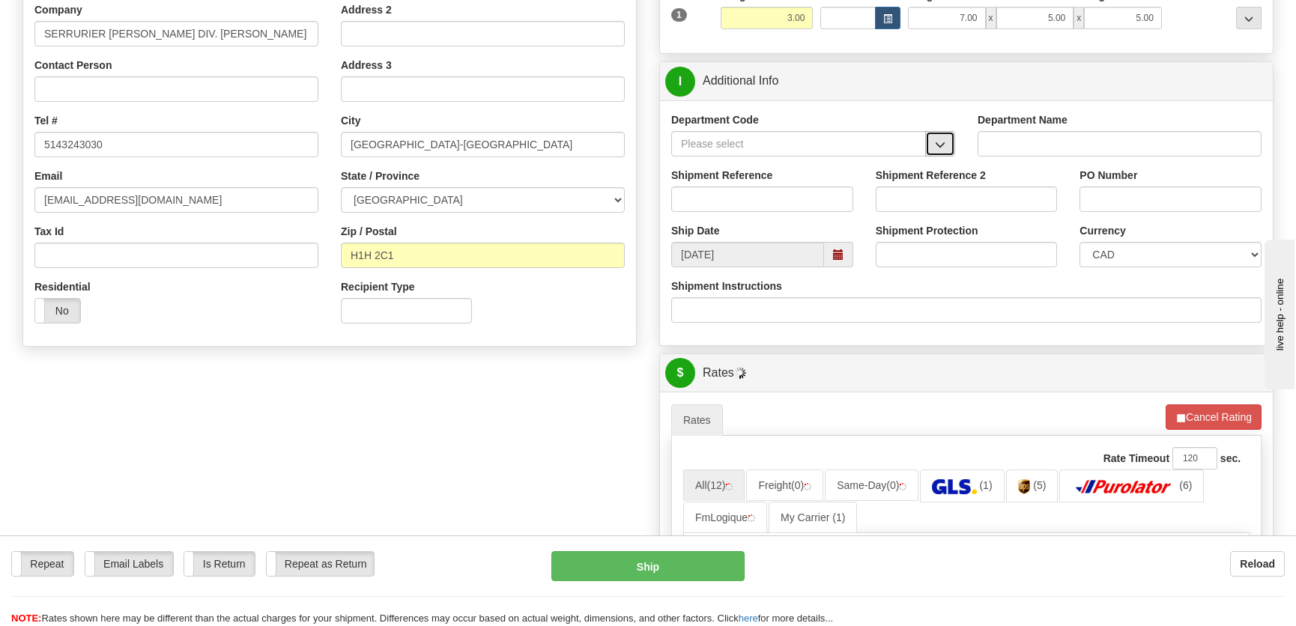
click at [939, 142] on span "button" at bounding box center [940, 145] width 10 height 10
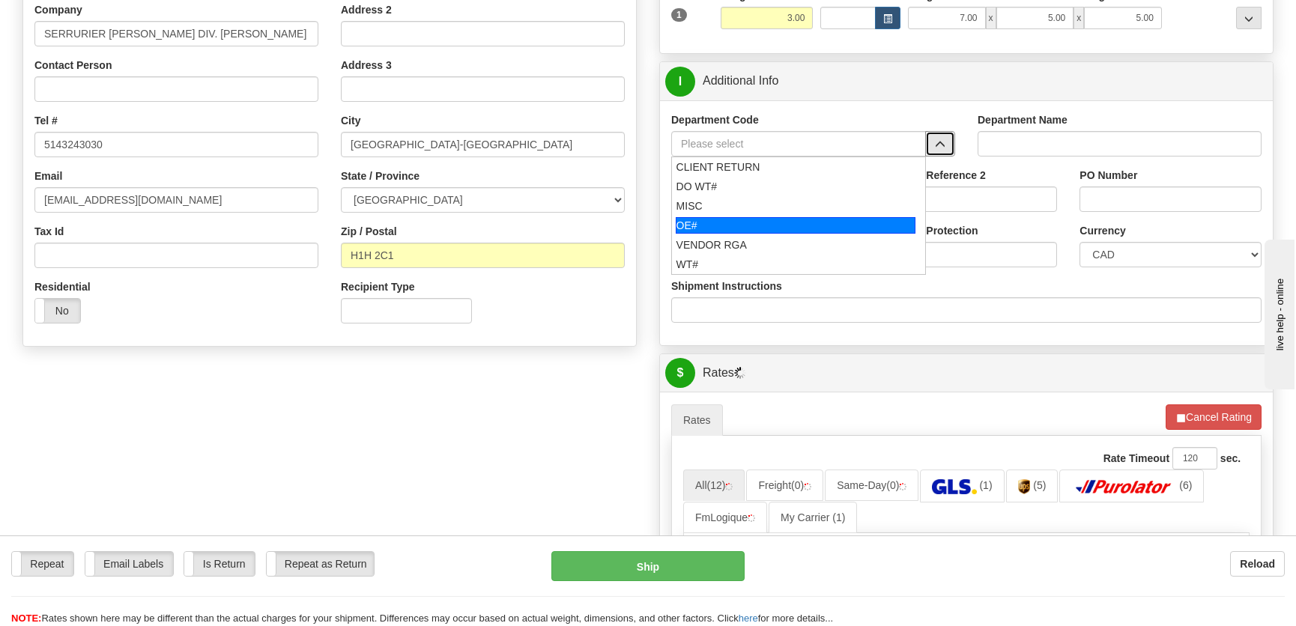
click at [732, 225] on div "OE#" at bounding box center [796, 225] width 240 height 16
type input "OE#"
type input "ORDERS"
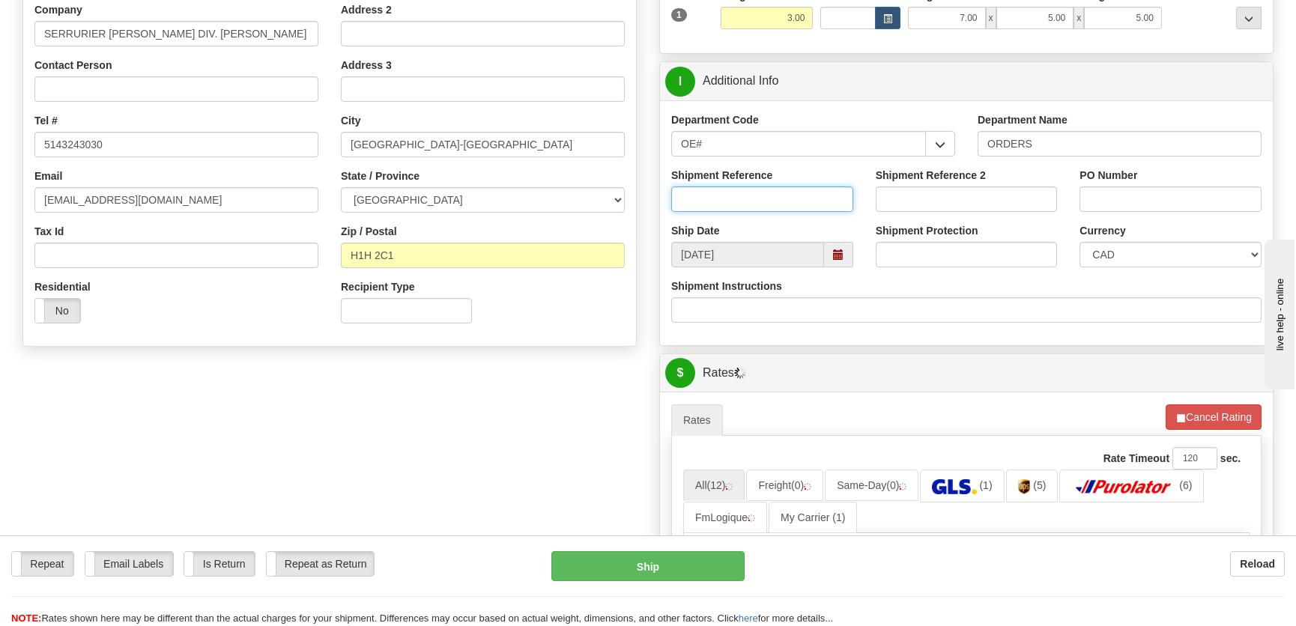
click at [748, 197] on input "Shipment Reference" at bounding box center [762, 198] width 182 height 25
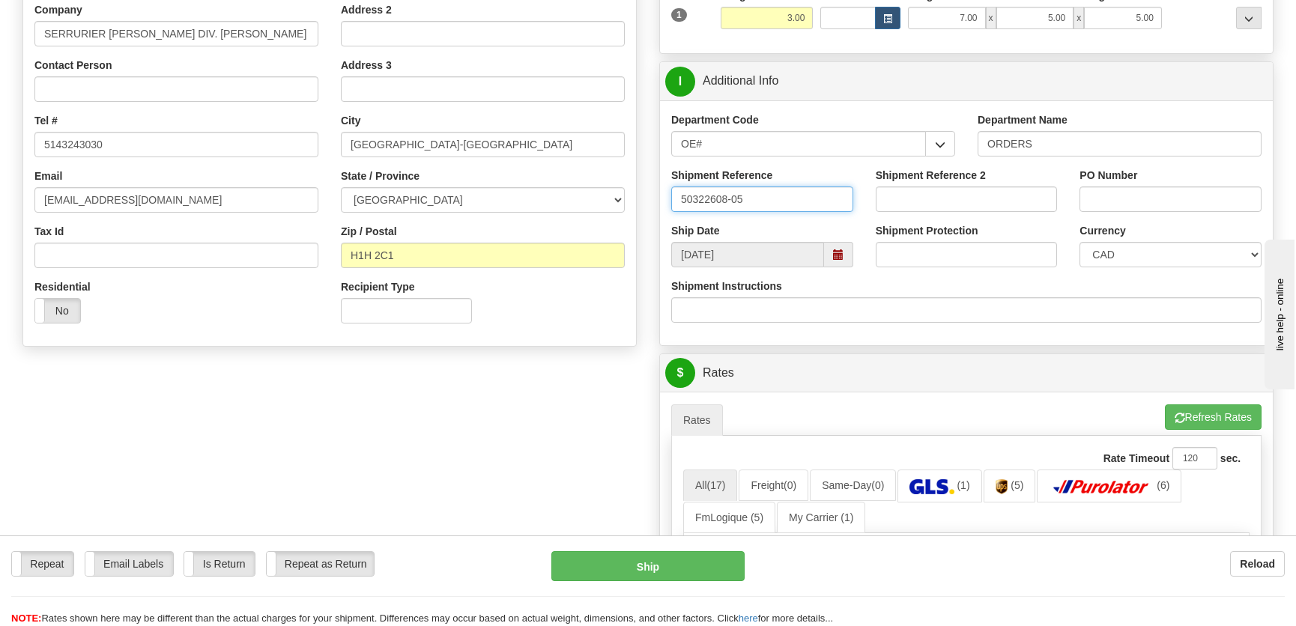
type input "50322608-05"
click at [1112, 206] on input "PO Number" at bounding box center [1170, 198] width 182 height 25
type input "."
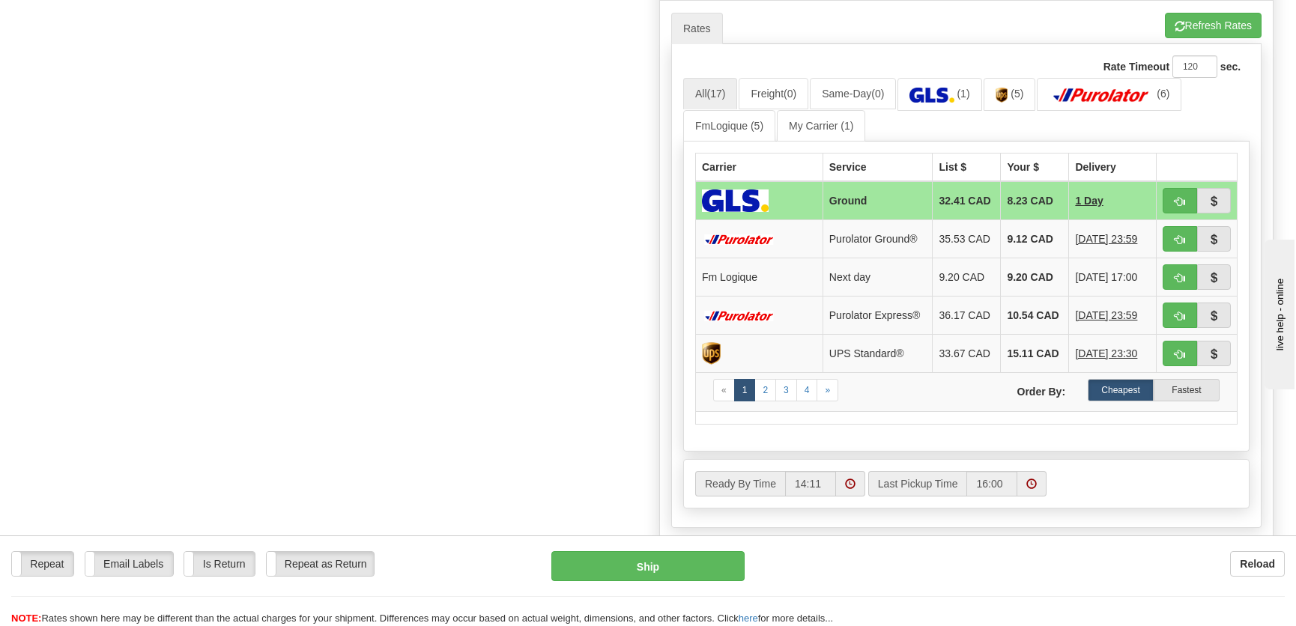
scroll to position [681, 0]
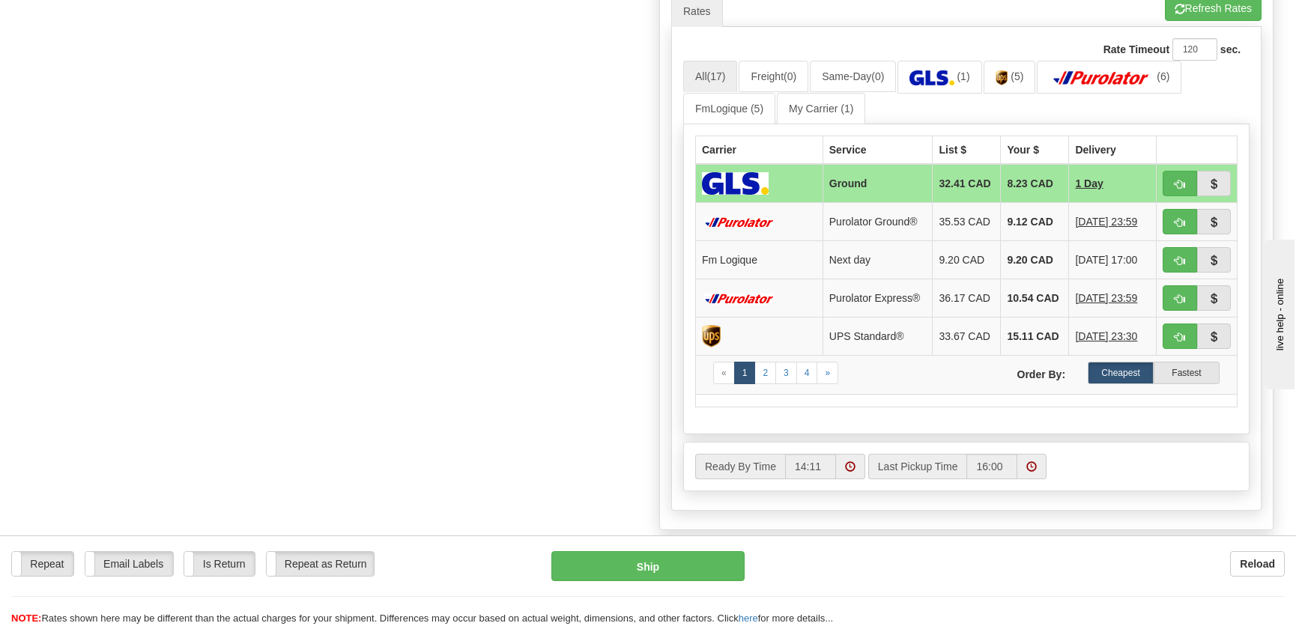
click at [878, 565] on div "Reload" at bounding box center [1026, 563] width 518 height 25
click at [1176, 256] on span "button" at bounding box center [1179, 261] width 10 height 10
type input "jour"
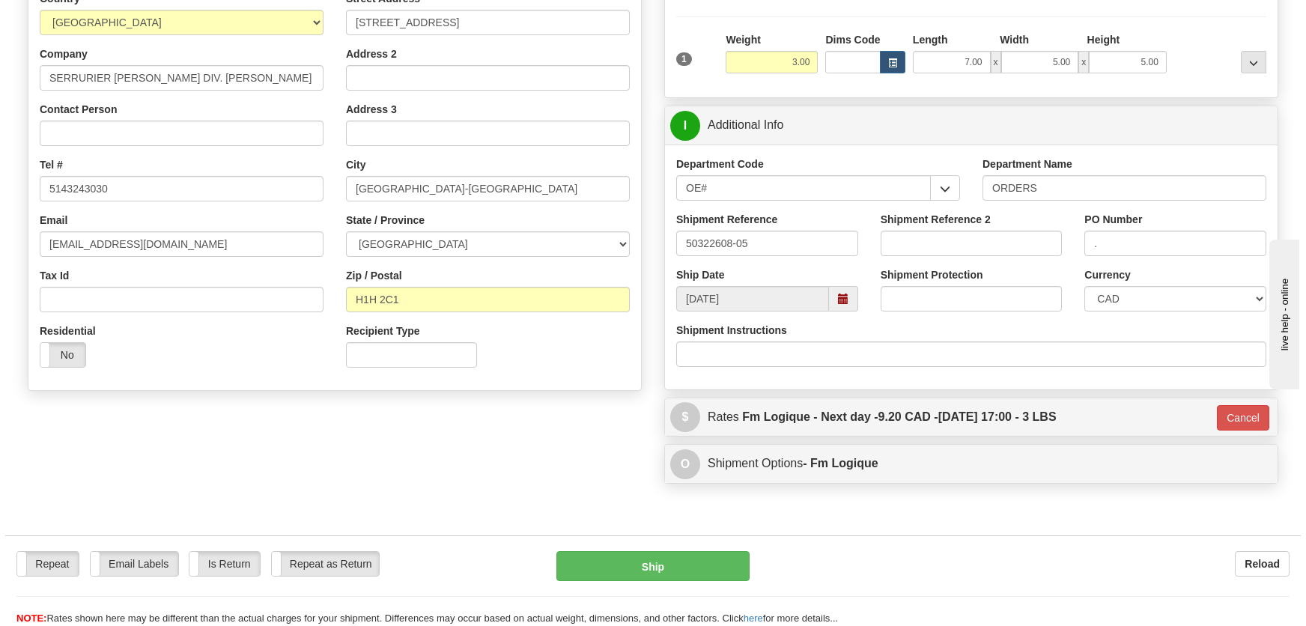
scroll to position [408, 0]
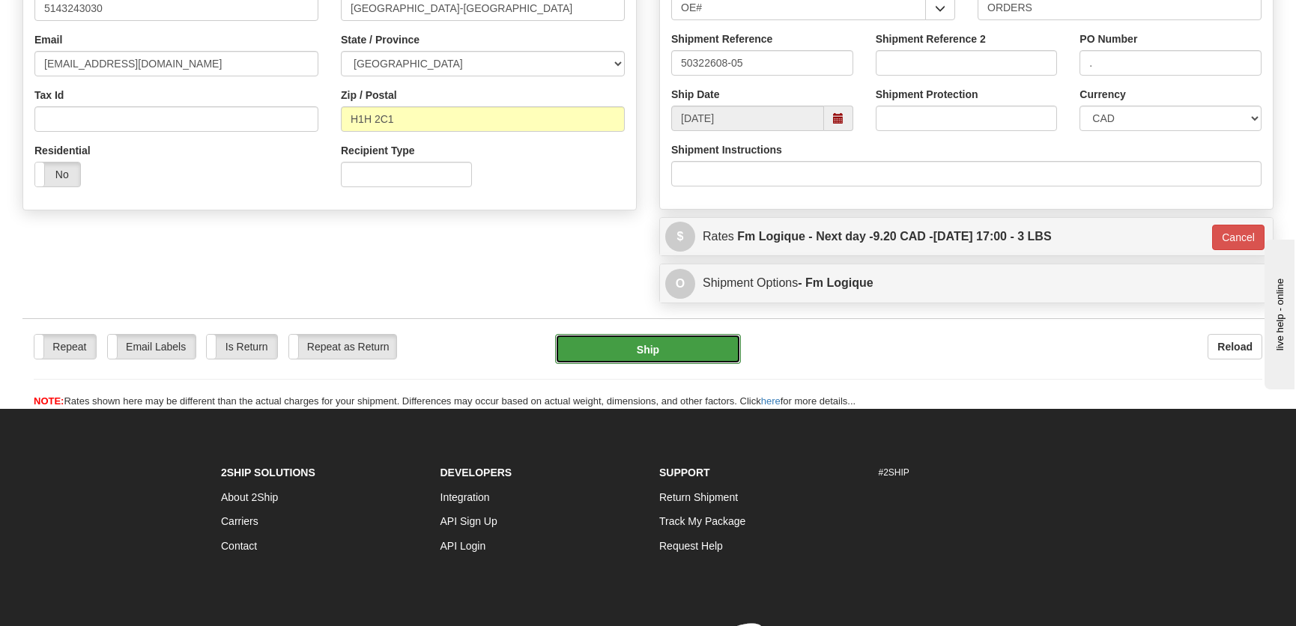
click at [649, 353] on button "Ship" at bounding box center [648, 349] width 186 height 30
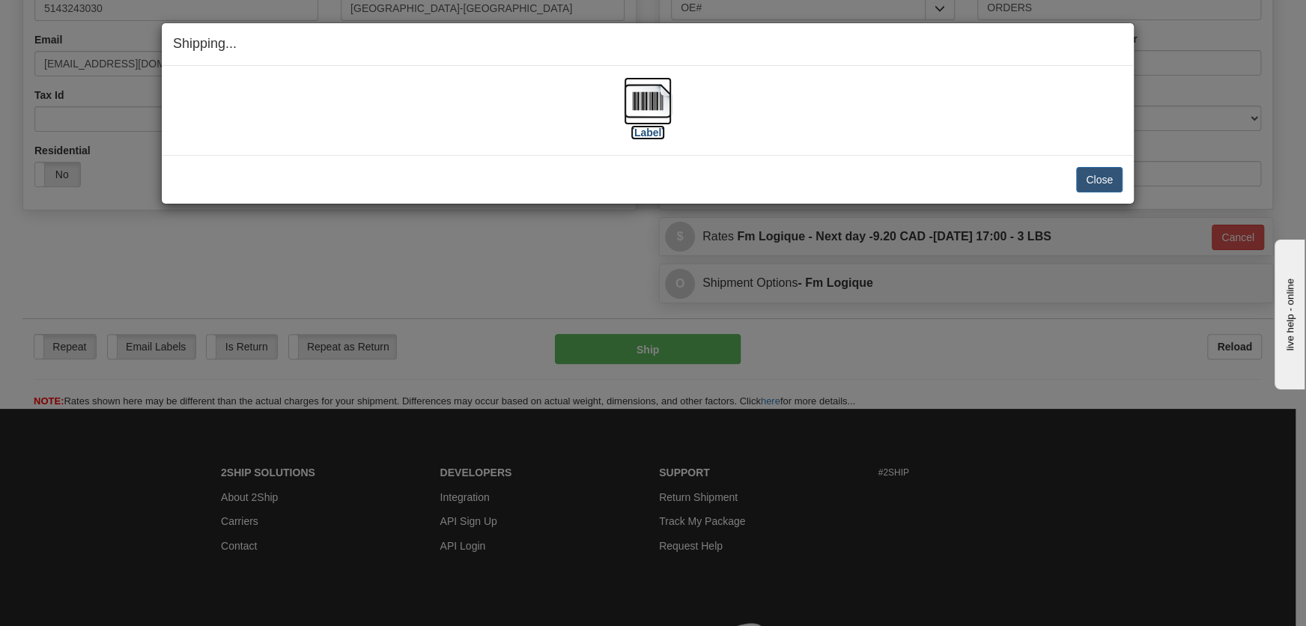
click at [645, 133] on label "[Label]" at bounding box center [648, 132] width 34 height 15
